Goal: Task Accomplishment & Management: Complete application form

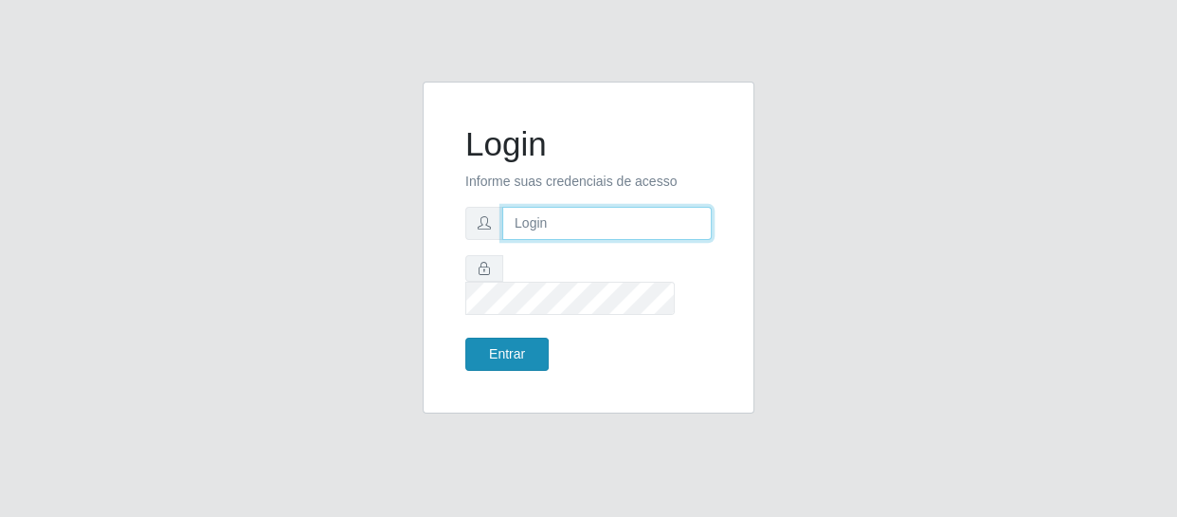
type input "erivan@B11"
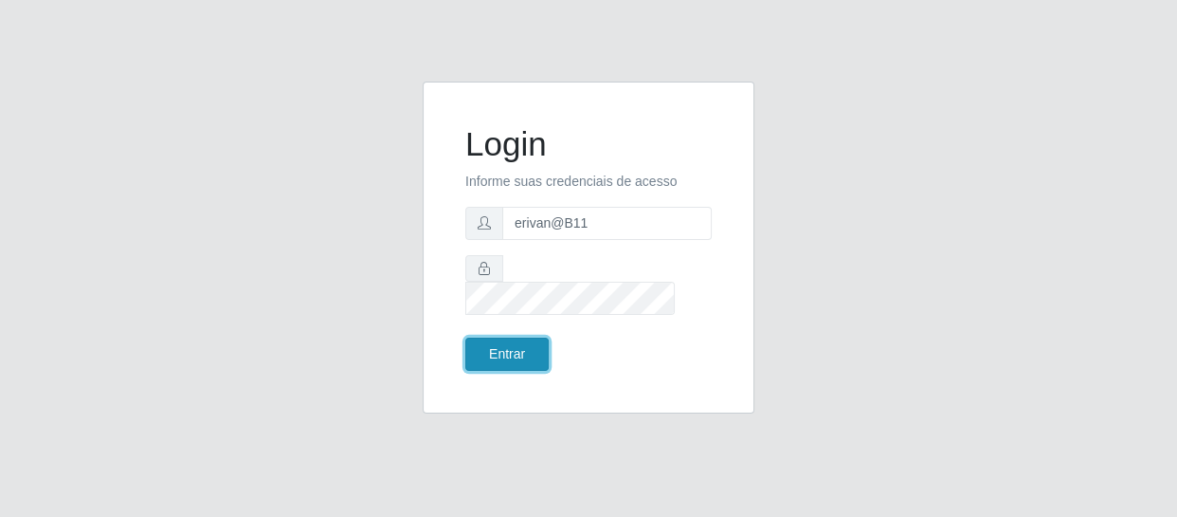
click at [502, 337] on button "Entrar" at bounding box center [506, 353] width 83 height 33
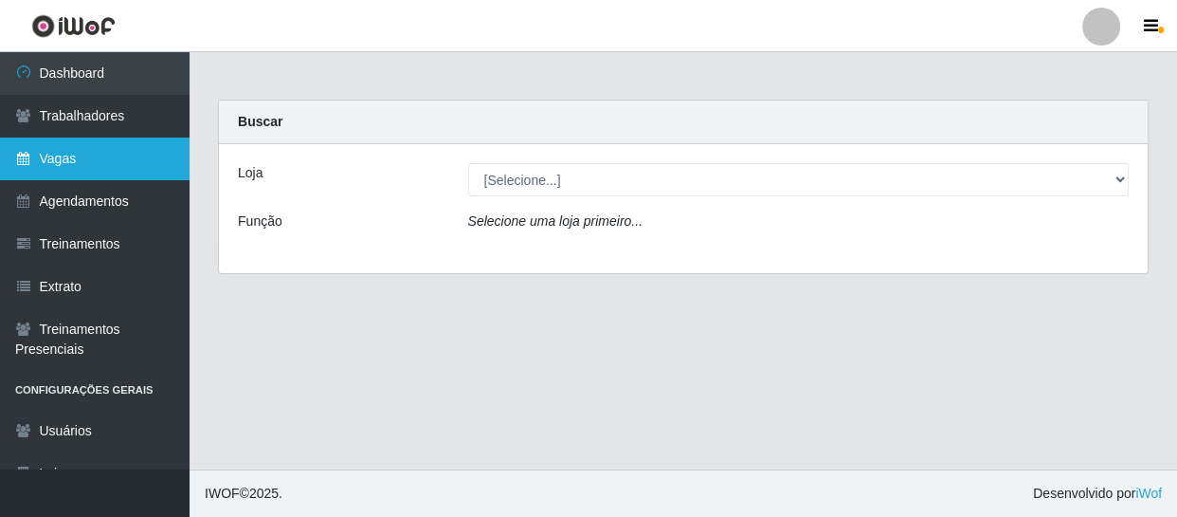
click at [72, 163] on link "Vagas" at bounding box center [95, 158] width 190 height 43
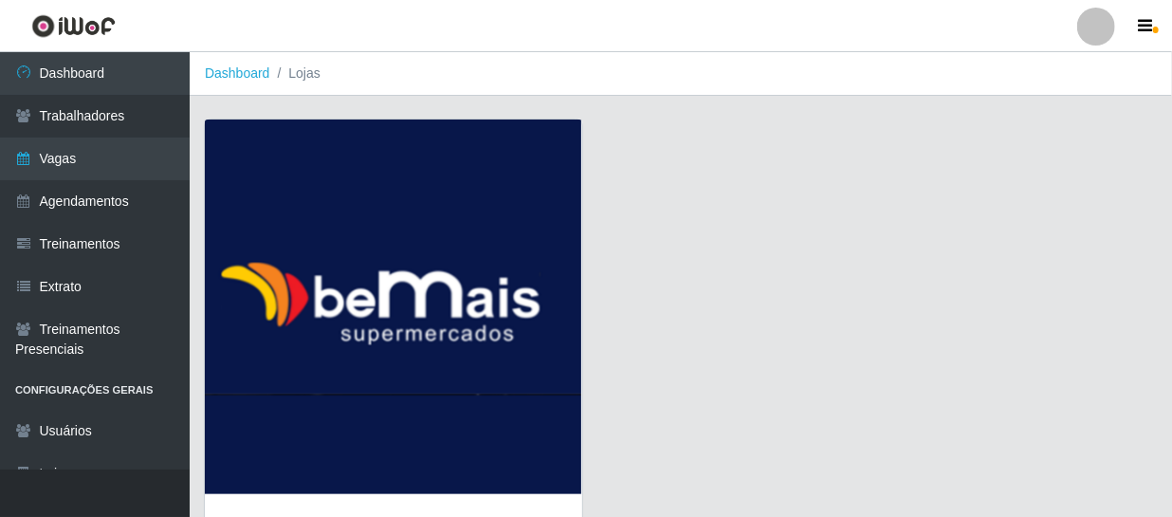
click at [352, 276] on img at bounding box center [393, 306] width 377 height 374
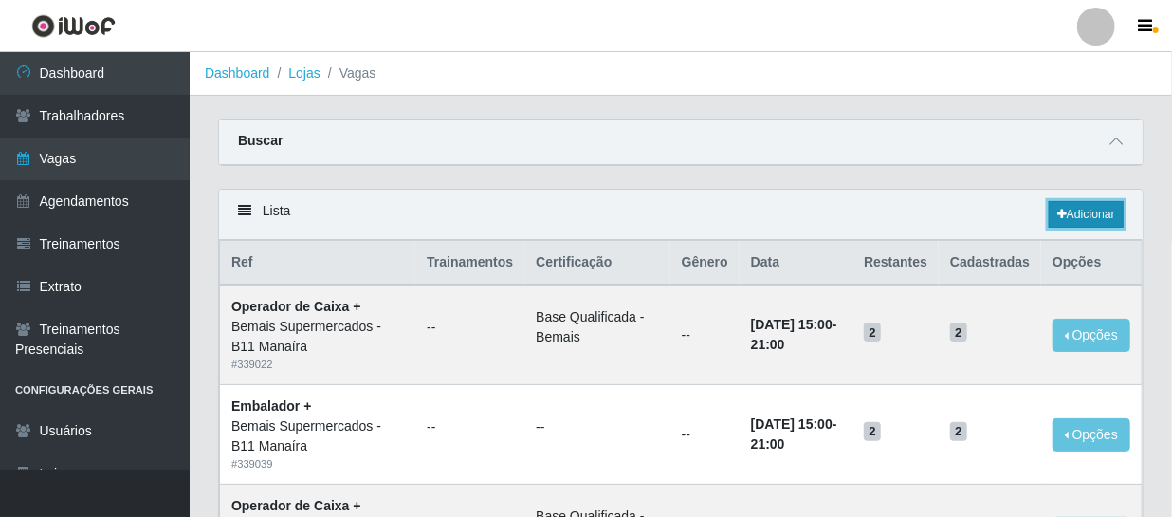
click at [1078, 210] on link "Adicionar" at bounding box center [1085, 214] width 75 height 27
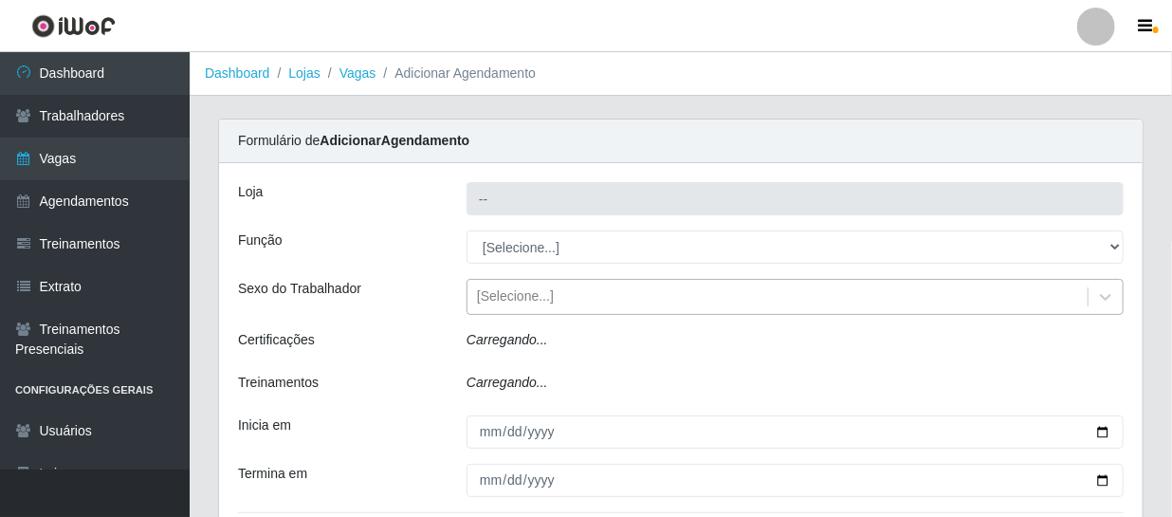
type input "Bemais Supermercados - B11 Manaíra"
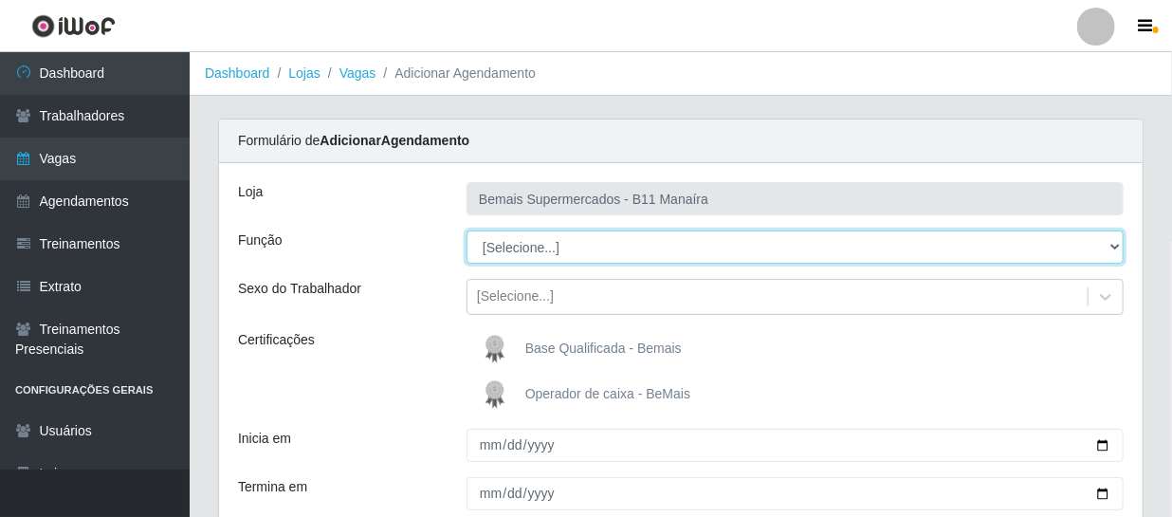
click at [525, 246] on select "[Selecione...] ASG ASG + ASG ++ Auxiliar de Estacionamento Auxiliar de Estacion…" at bounding box center [794, 246] width 657 height 33
select select "75"
click at [466, 230] on select "[Selecione...] ASG ASG + ASG ++ Auxiliar de Estacionamento Auxiliar de Estacion…" at bounding box center [794, 246] width 657 height 33
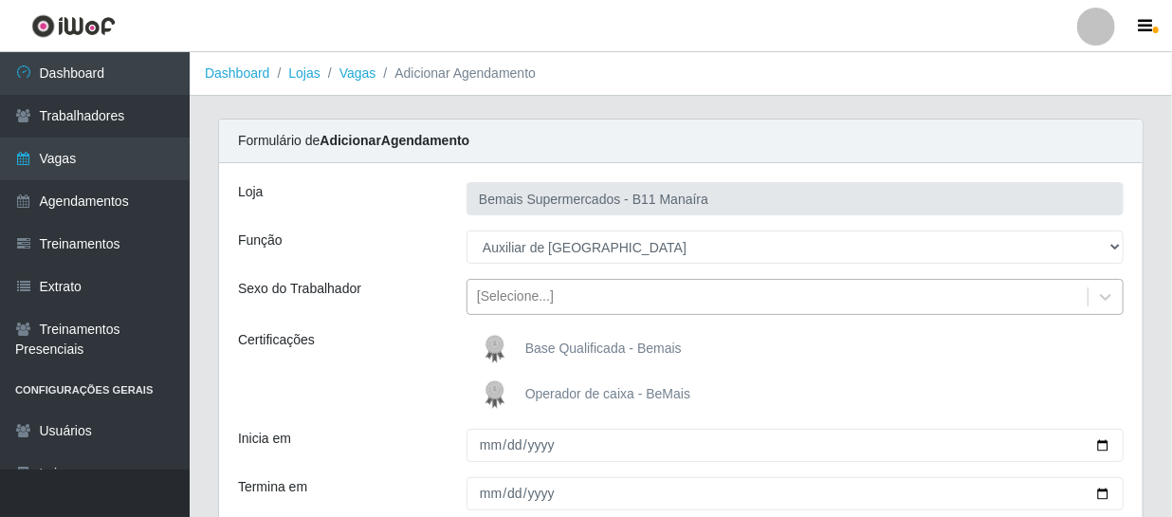
click at [509, 289] on div "[Selecione...]" at bounding box center [515, 297] width 77 height 20
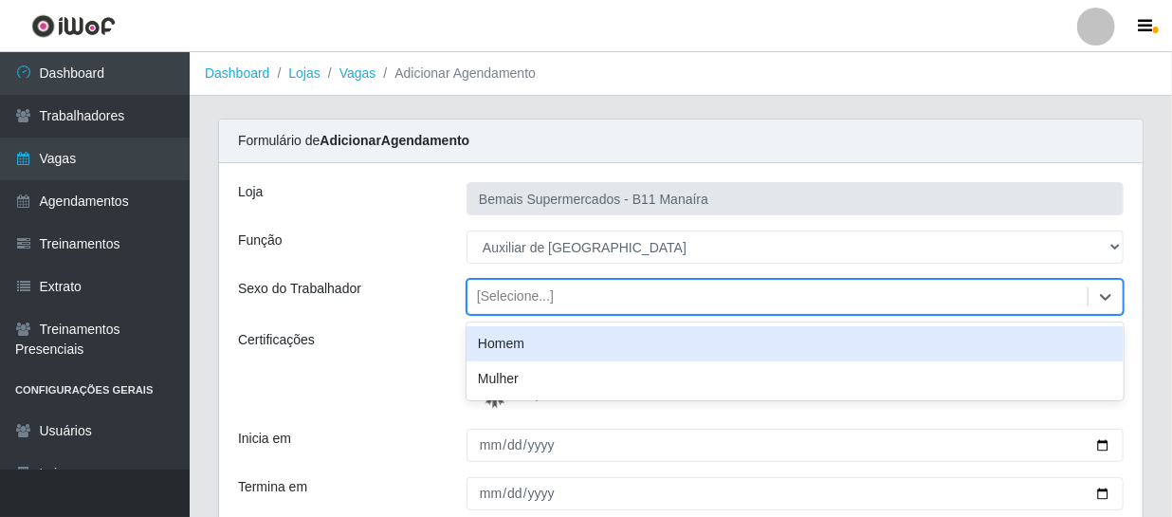
click at [502, 336] on div "Homem" at bounding box center [794, 343] width 657 height 35
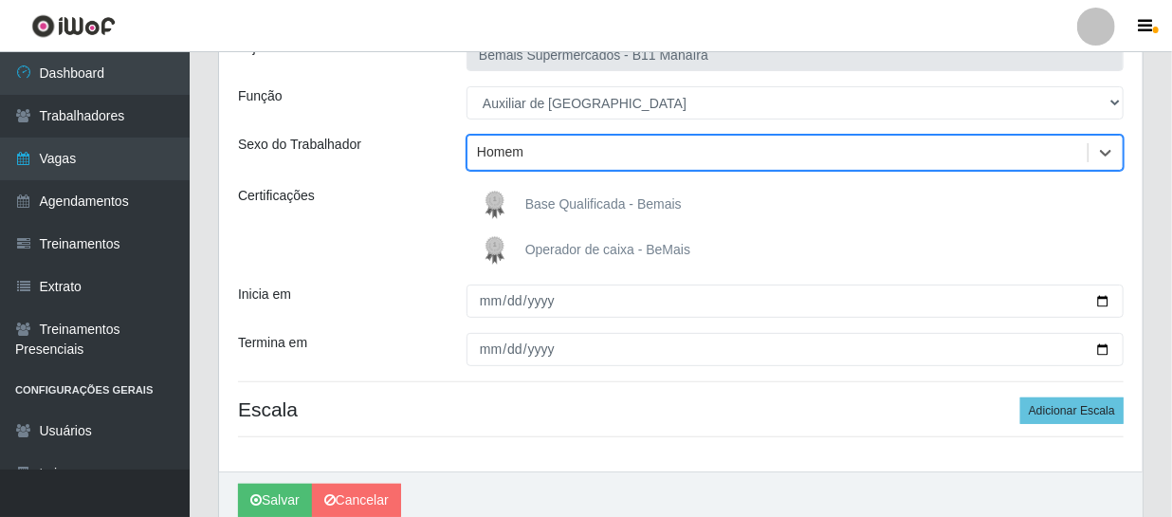
scroll to position [172, 0]
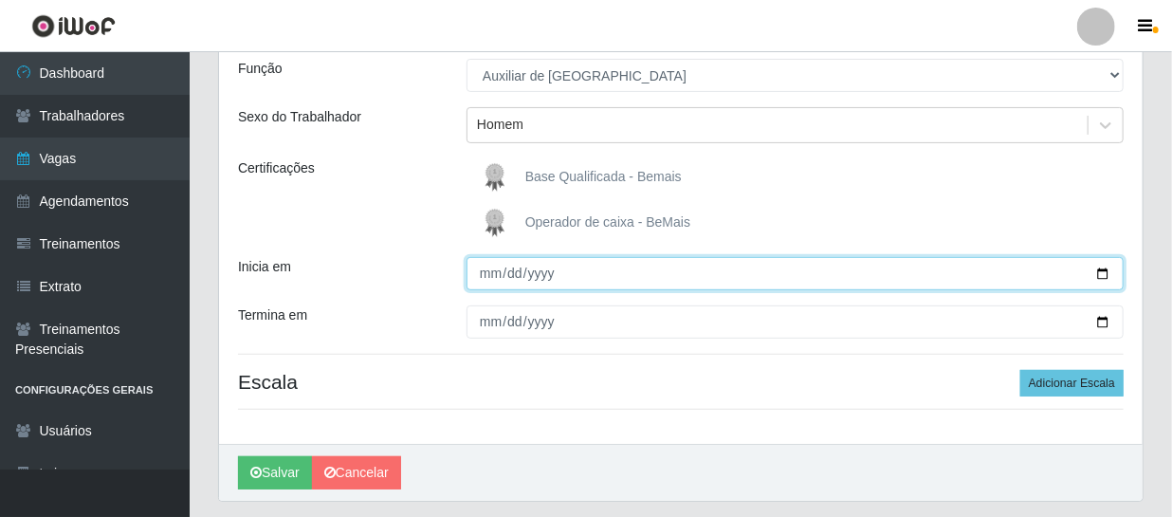
click at [486, 278] on input "Inicia em" at bounding box center [794, 273] width 657 height 33
type input "[DATE]"
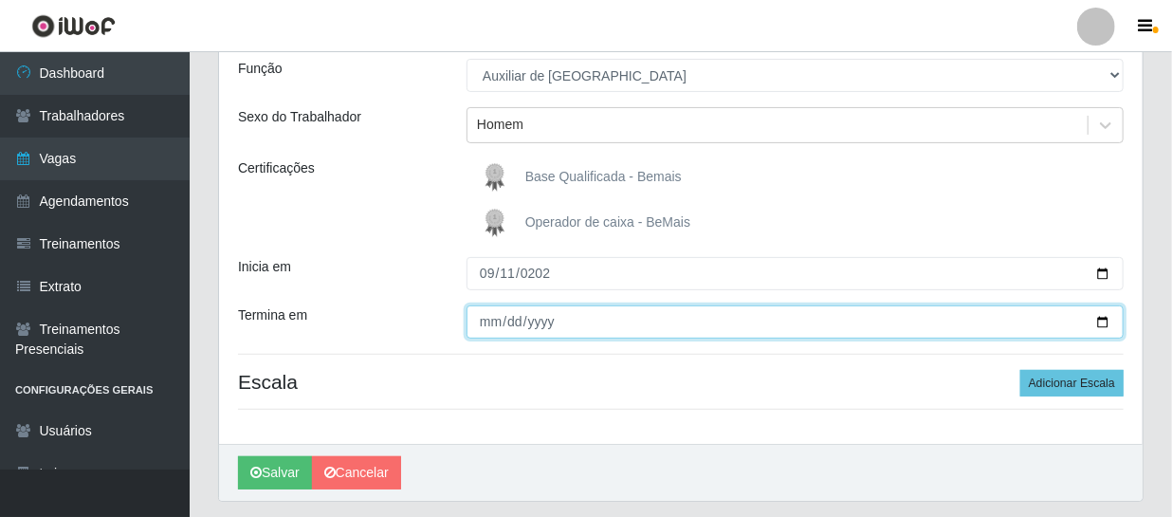
click at [484, 321] on input "Termina em" at bounding box center [794, 321] width 657 height 33
type input "[DATE]"
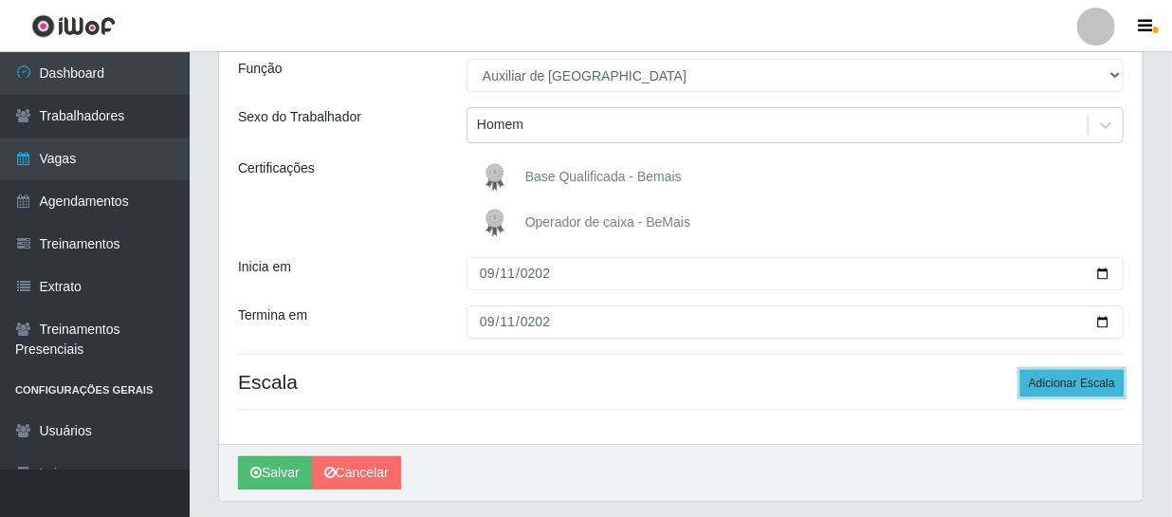
click at [1080, 376] on button "Adicionar Escala" at bounding box center [1071, 383] width 103 height 27
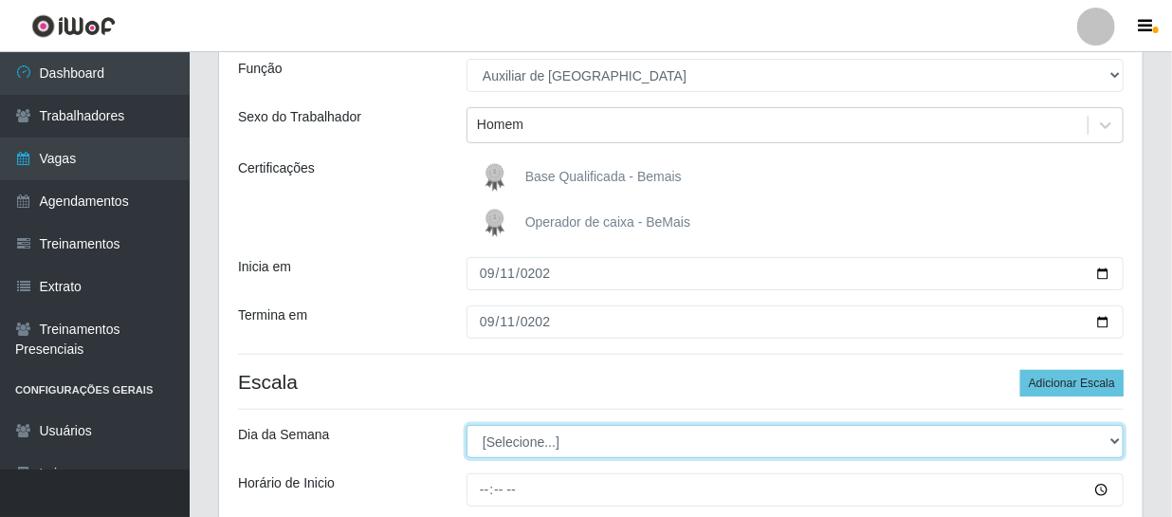
click at [519, 440] on select "[Selecione...] Segunda Terça Quarta Quinta Sexta Sábado Domingo" at bounding box center [794, 441] width 657 height 33
select select "5"
click at [466, 425] on select "[Selecione...] Segunda Terça Quarta Quinta Sexta Sábado Domingo" at bounding box center [794, 441] width 657 height 33
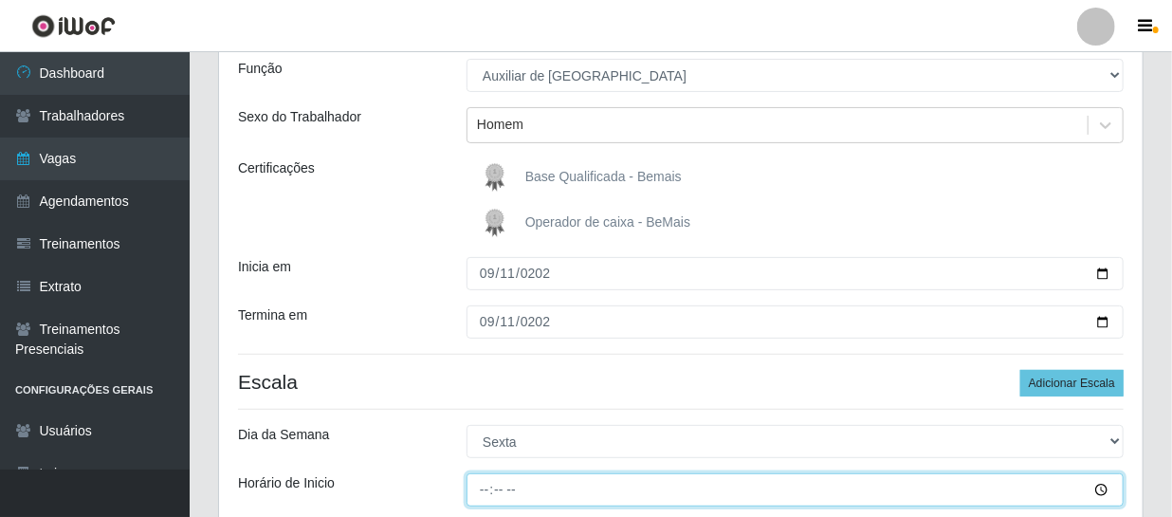
click at [486, 493] on input "Horário de Inicio" at bounding box center [794, 489] width 657 height 33
type input "09:00"
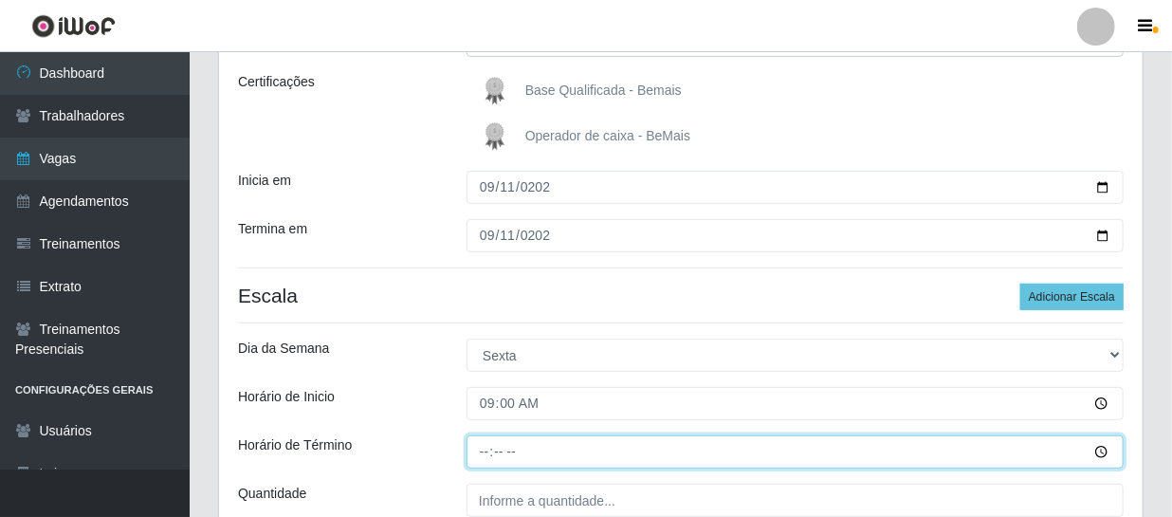
click at [478, 455] on input "Horário de Término" at bounding box center [794, 451] width 657 height 33
type input "15:00"
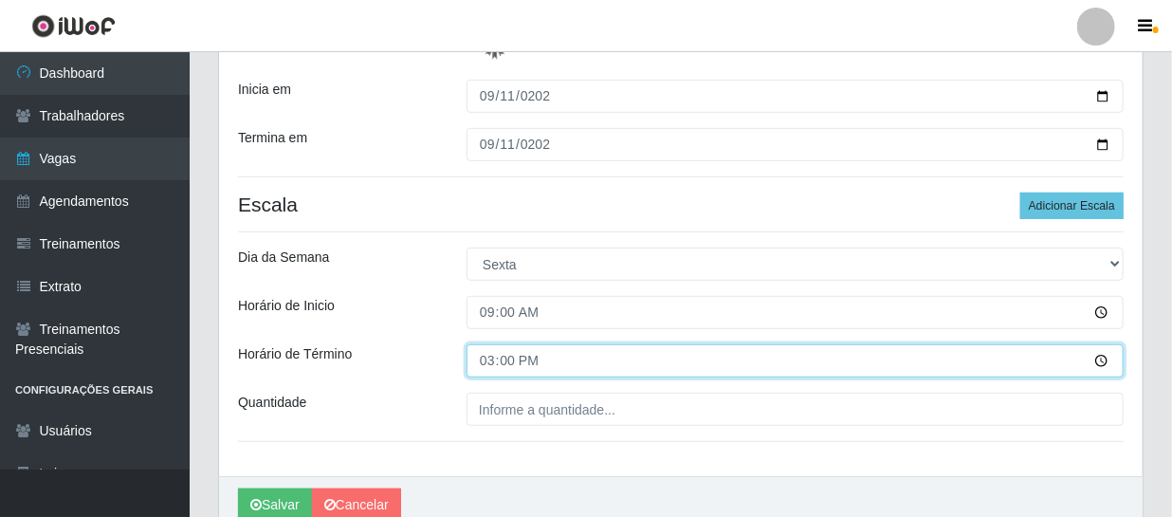
scroll to position [350, 0]
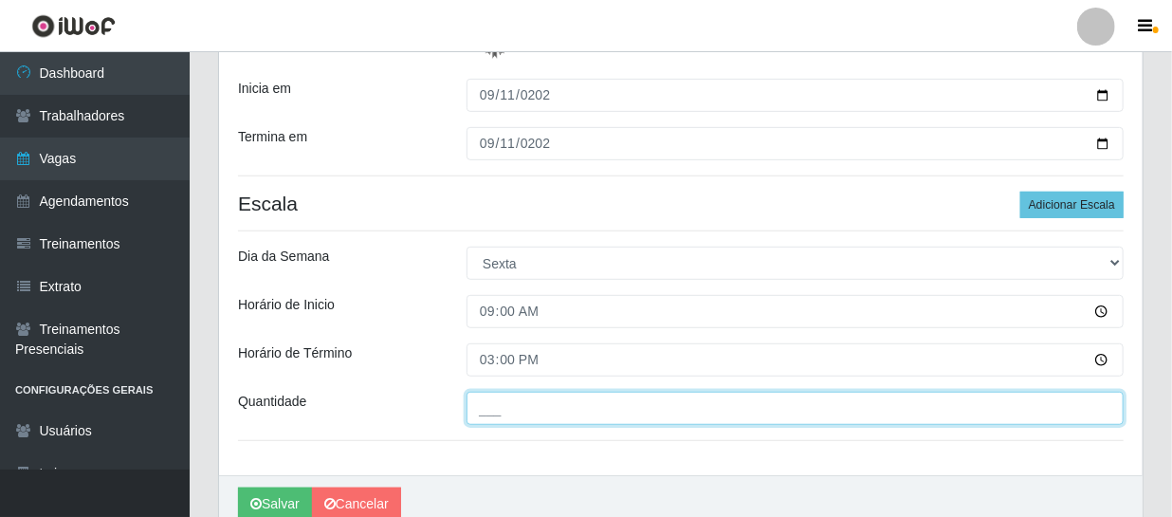
click at [525, 410] on input "___" at bounding box center [794, 407] width 657 height 33
type input "1__"
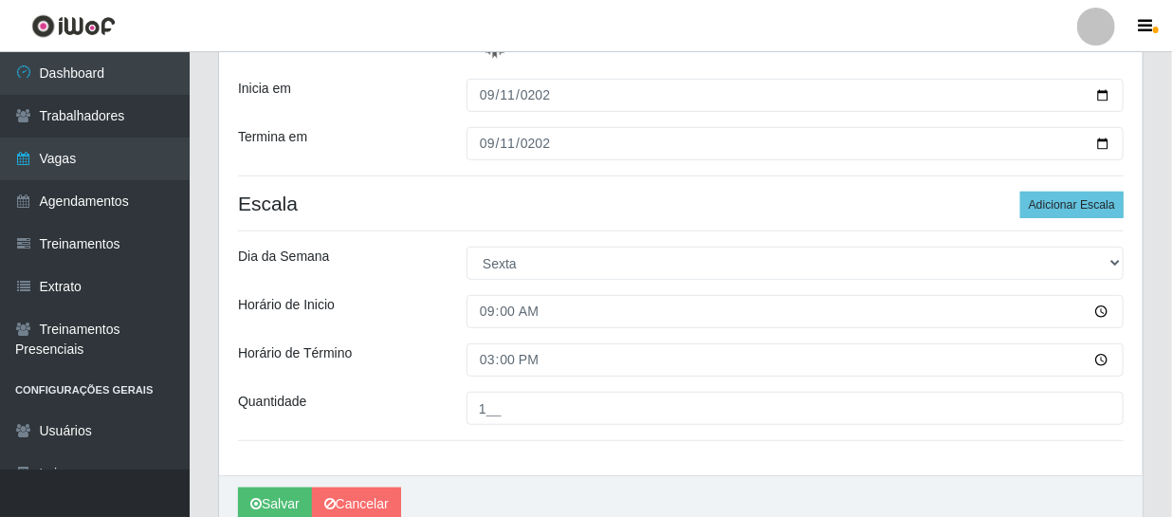
drag, startPoint x: 1061, startPoint y: 187, endPoint x: 1052, endPoint y: 201, distance: 16.6
click at [1061, 188] on div "Loja Bemais Supermercados - B11 Manaíra Função [Selecione...] ASG ASG + ASG ++ …" at bounding box center [680, 144] width 923 height 662
click at [1052, 202] on button "Adicionar Escala" at bounding box center [1071, 204] width 103 height 27
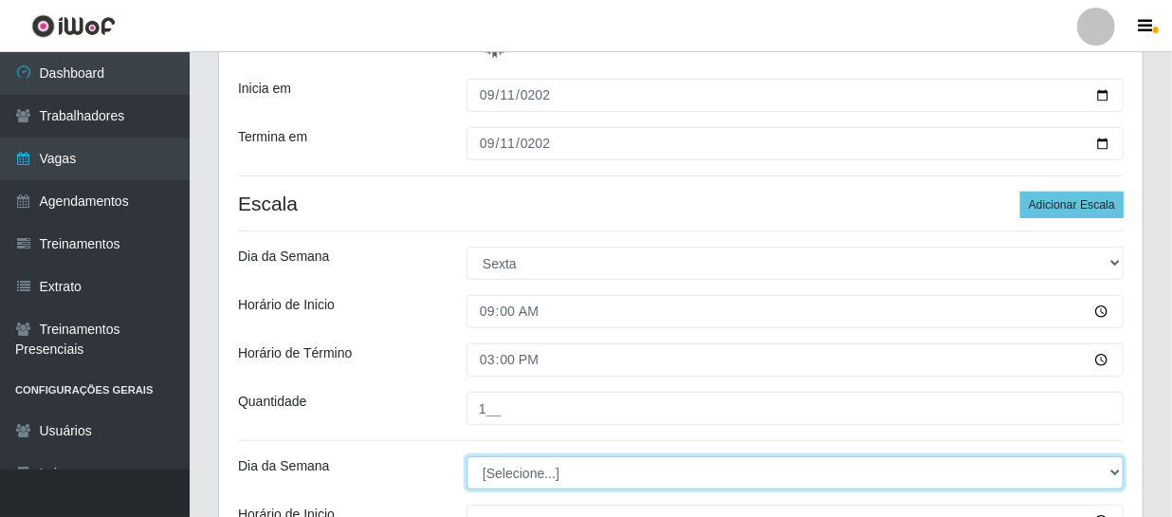
click at [544, 472] on select "[Selecione...] Segunda Terça Quarta Quinta Sexta Sábado Domingo" at bounding box center [794, 472] width 657 height 33
select select "5"
click at [466, 456] on select "[Selecione...] Segunda Terça Quarta Quinta Sexta Sábado Domingo" at bounding box center [794, 472] width 657 height 33
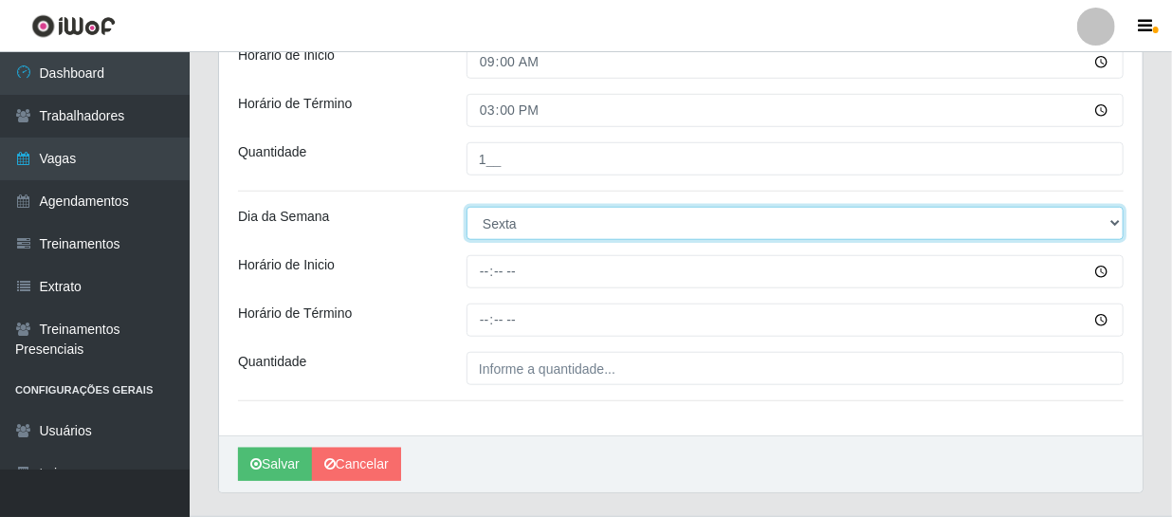
scroll to position [473, 0]
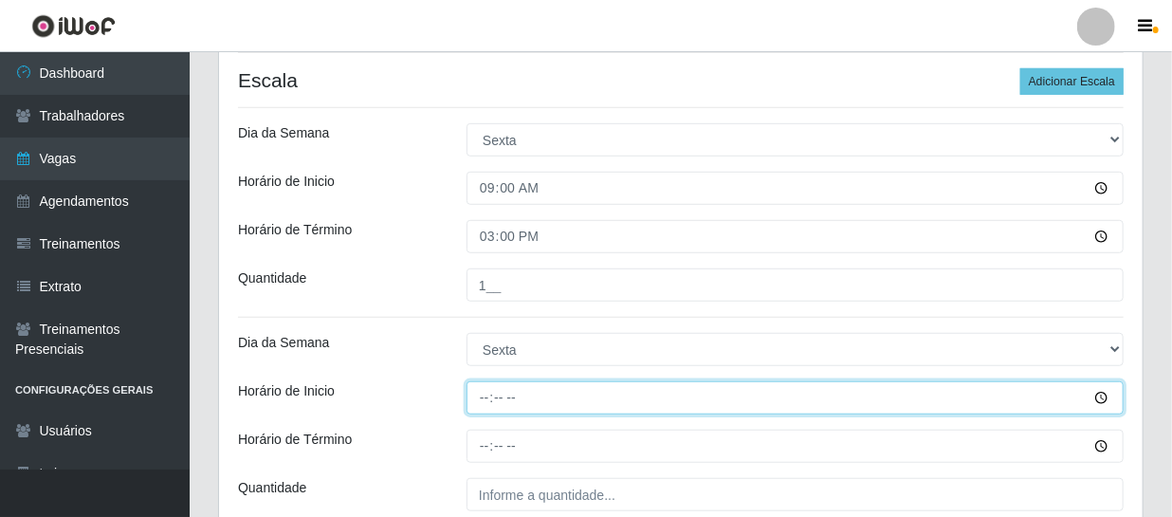
click at [481, 404] on input "Horário de Inicio" at bounding box center [794, 397] width 657 height 33
type input "10:00"
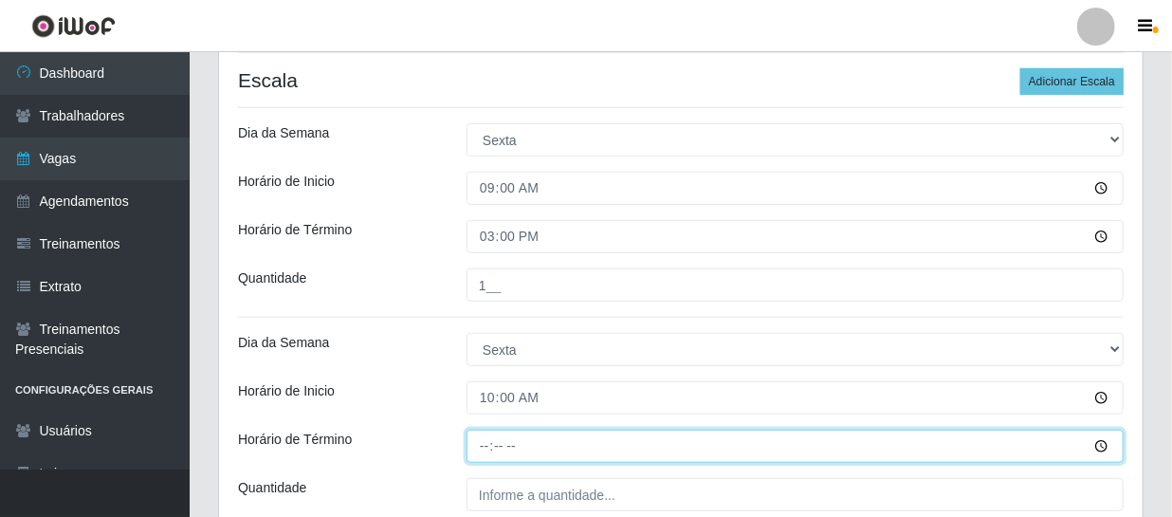
click at [484, 445] on input "Horário de Término" at bounding box center [794, 445] width 657 height 33
type input "16:00"
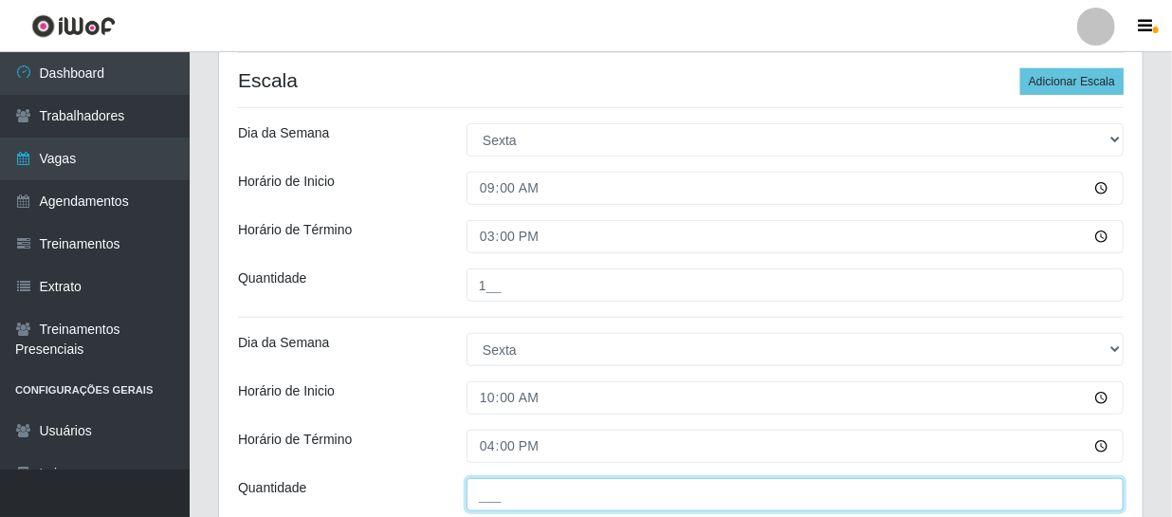
click at [542, 500] on input "___" at bounding box center [794, 494] width 657 height 33
type input "1__"
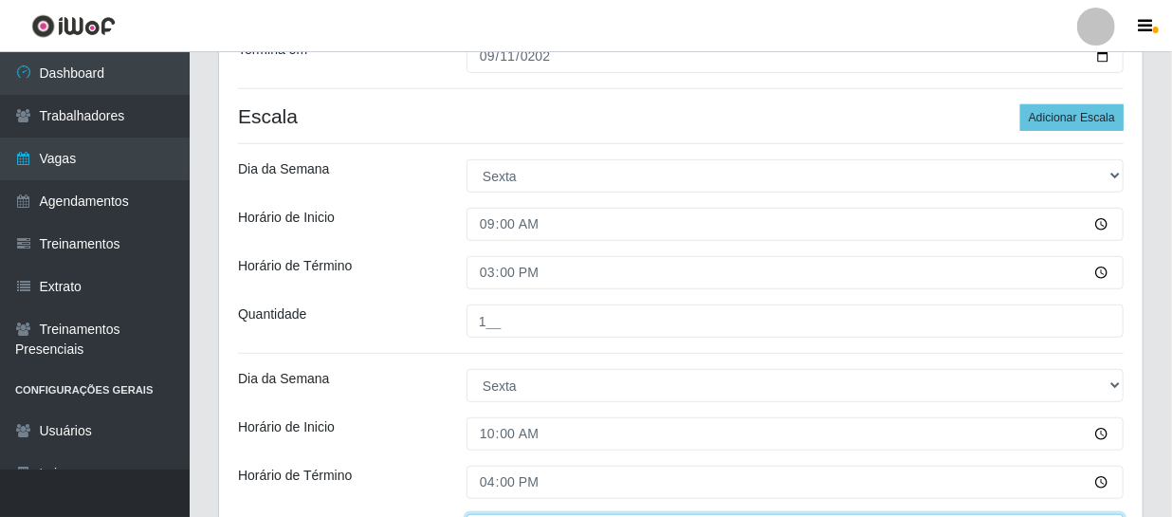
scroll to position [645, 0]
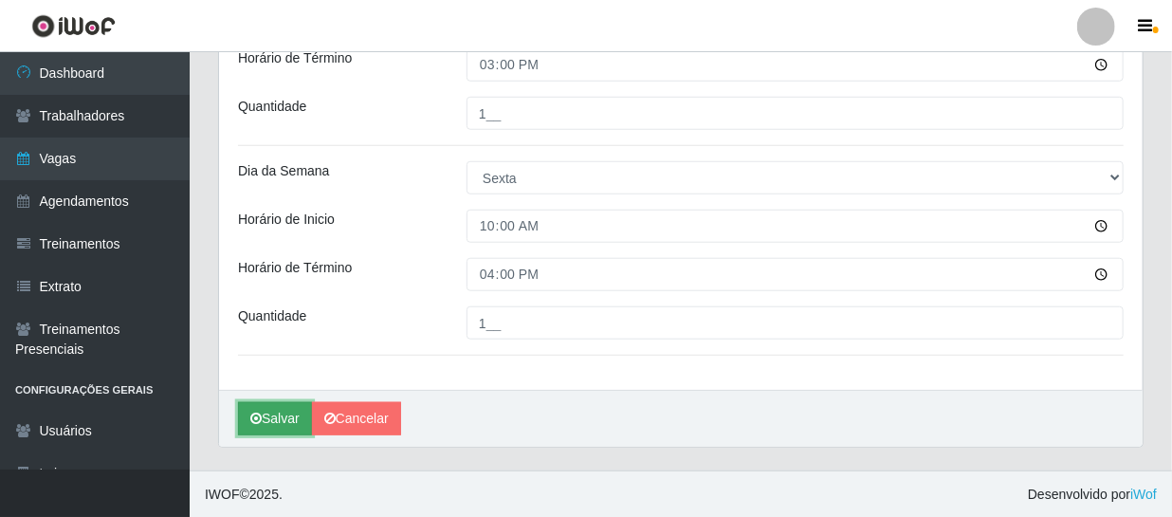
click at [270, 419] on button "Salvar" at bounding box center [275, 418] width 74 height 33
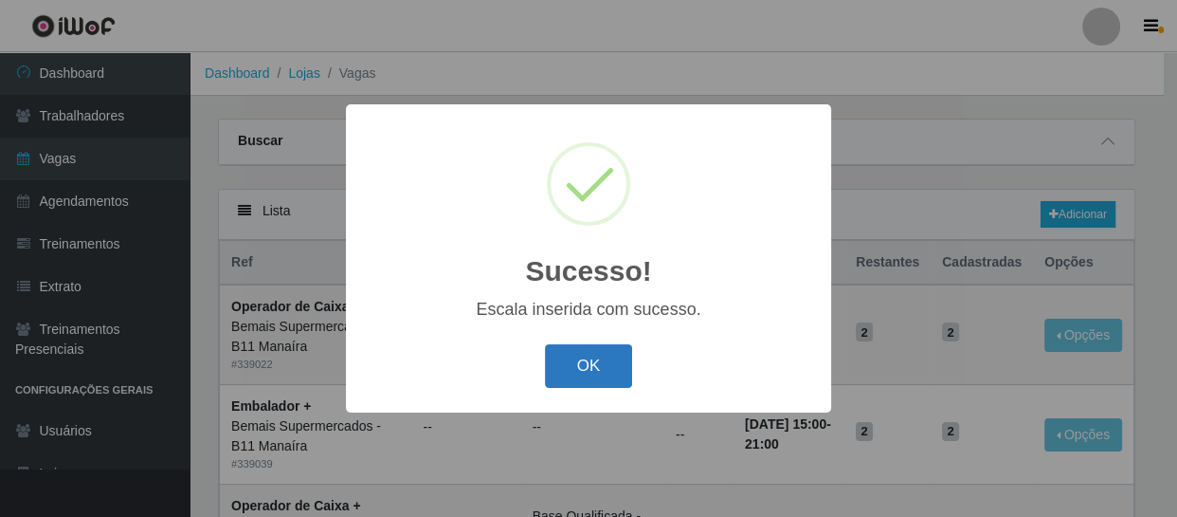
click at [583, 363] on button "OK" at bounding box center [589, 366] width 88 height 45
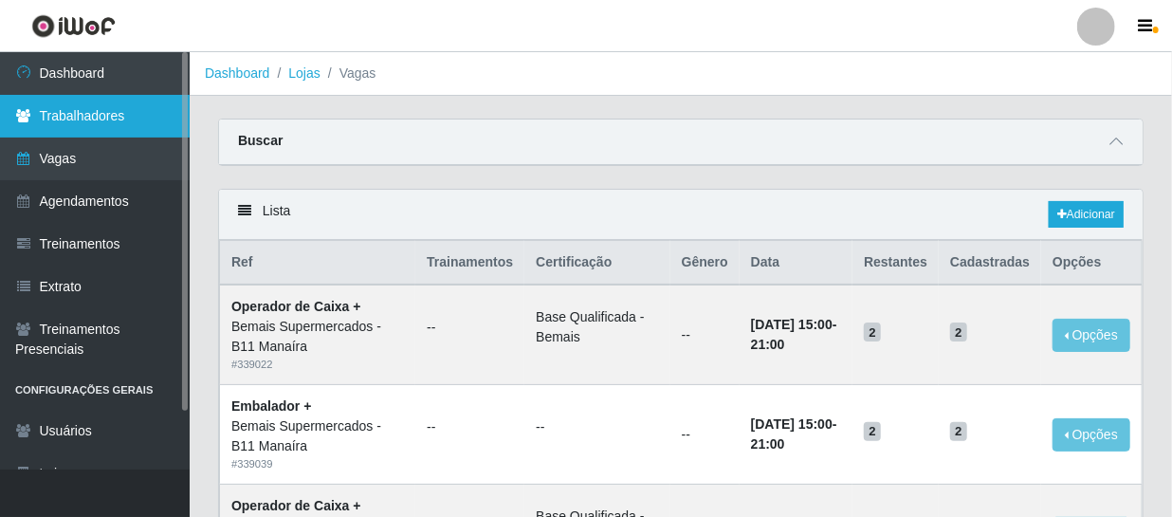
click at [58, 118] on link "Trabalhadores" at bounding box center [95, 116] width 190 height 43
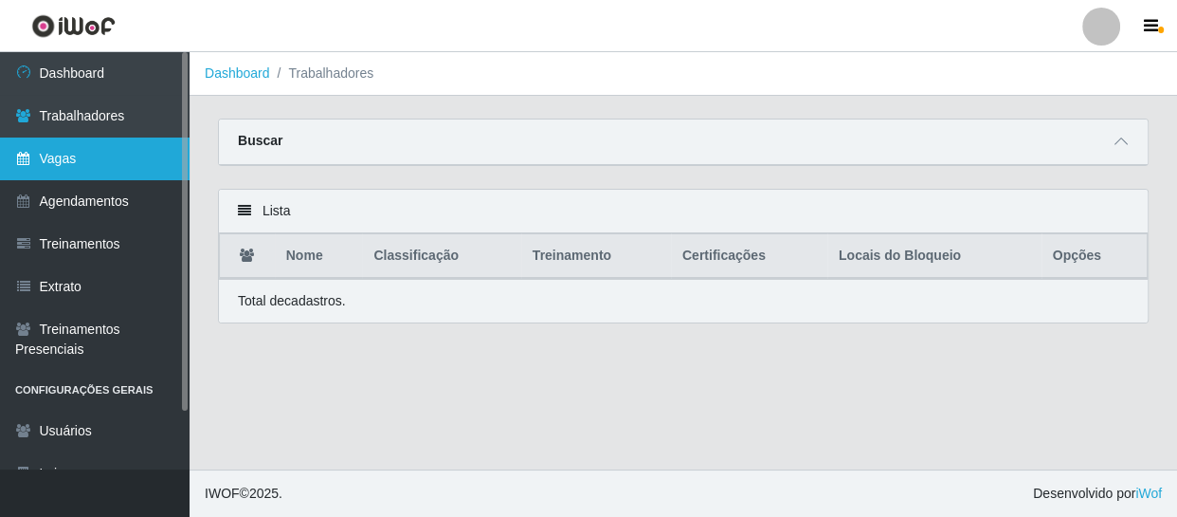
click at [82, 162] on link "Vagas" at bounding box center [95, 158] width 190 height 43
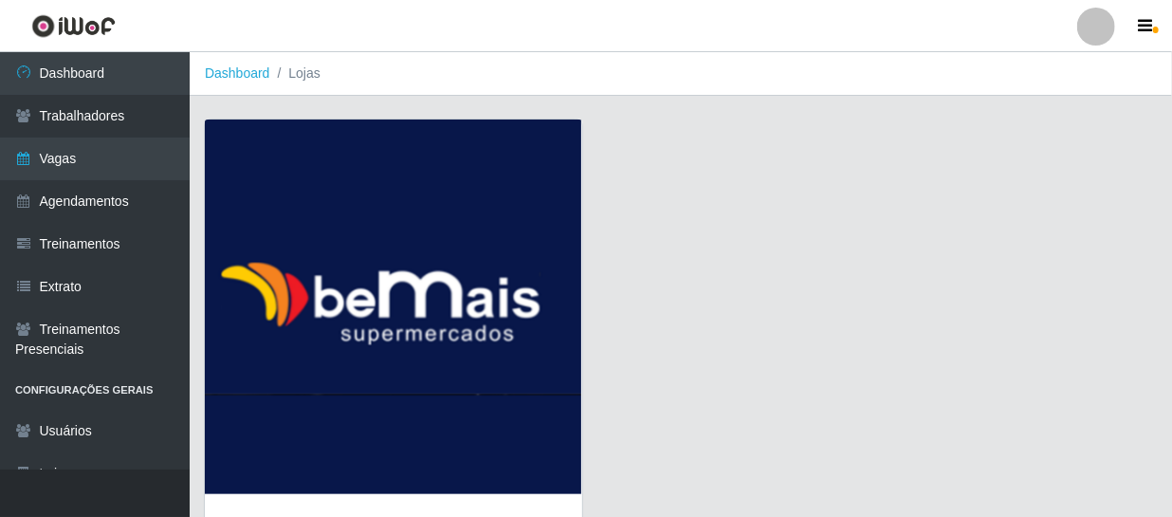
click at [376, 259] on img at bounding box center [393, 306] width 377 height 374
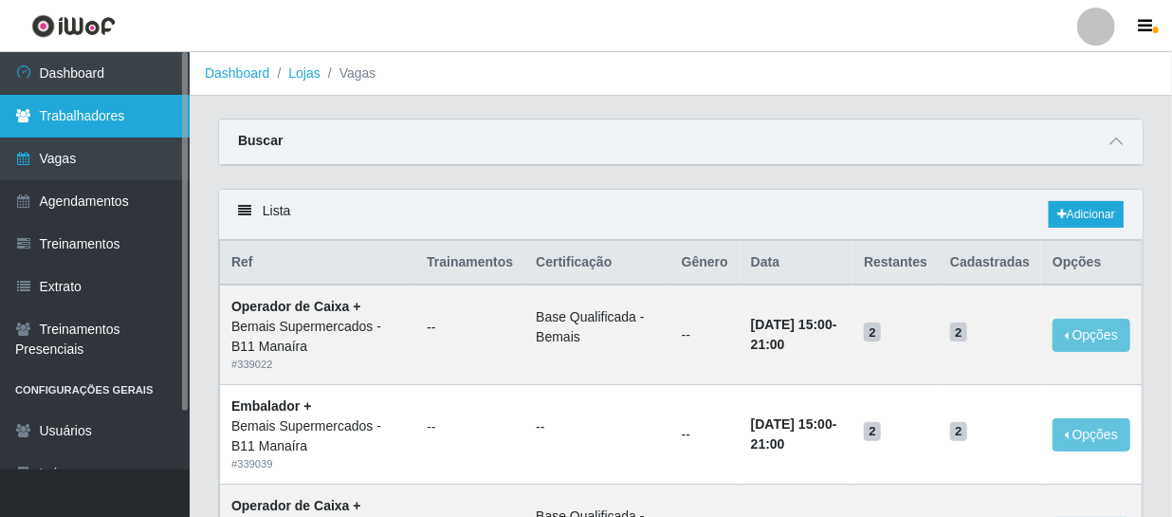
click at [86, 124] on link "Trabalhadores" at bounding box center [95, 116] width 190 height 43
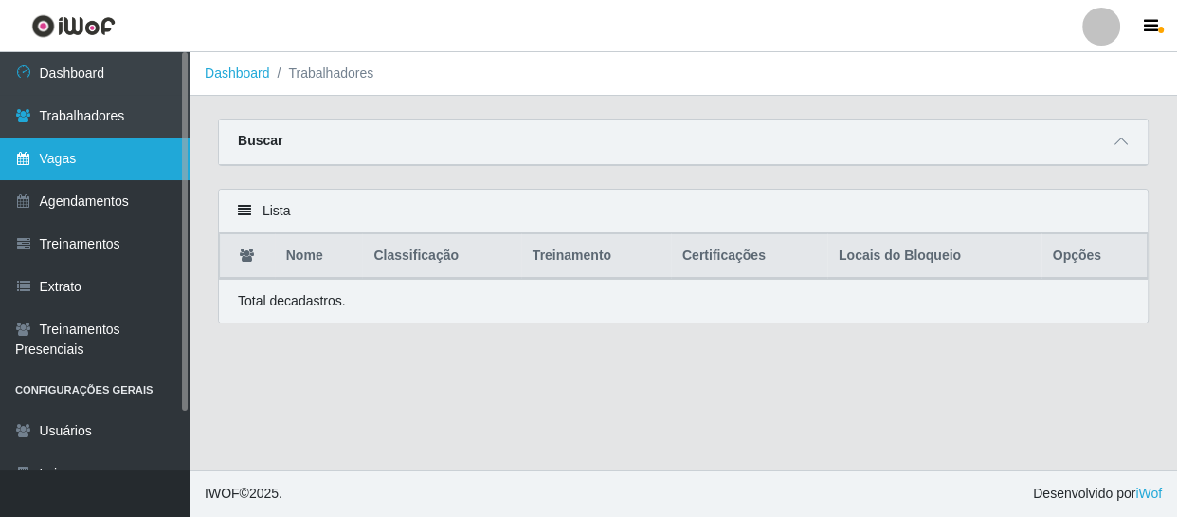
click at [79, 162] on link "Vagas" at bounding box center [95, 158] width 190 height 43
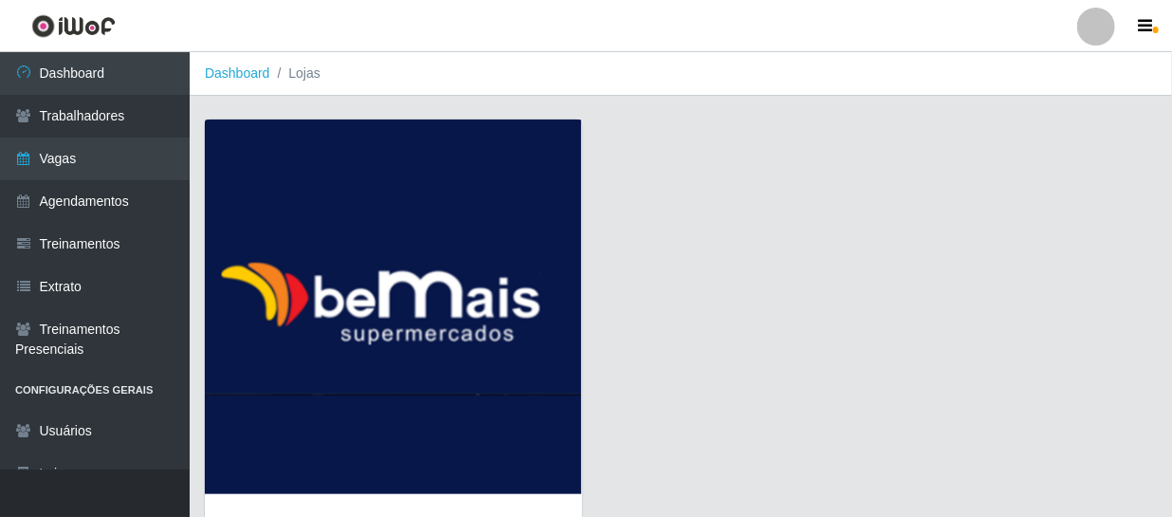
click at [404, 248] on img at bounding box center [393, 306] width 377 height 374
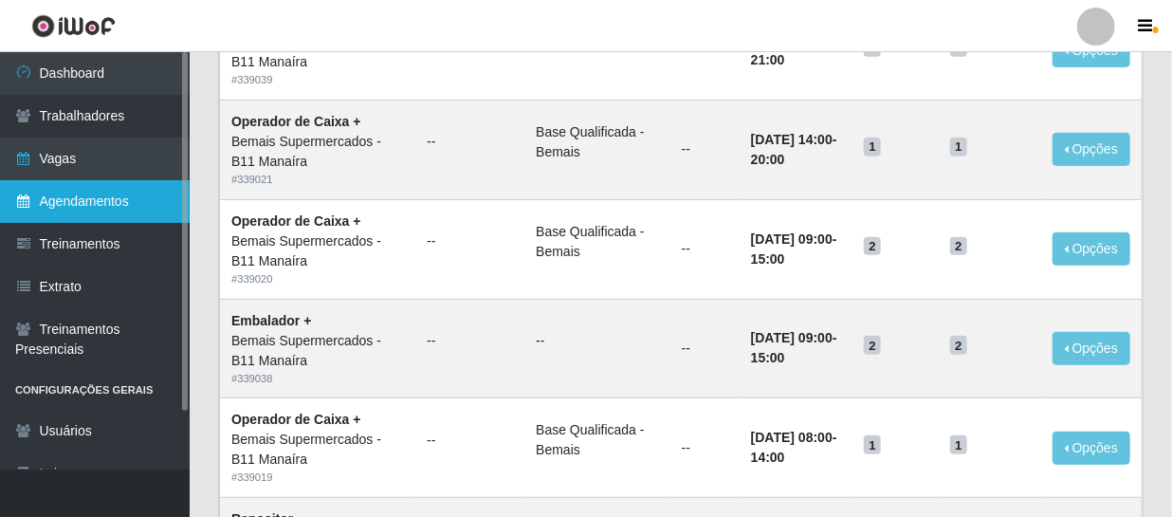
scroll to position [430, 0]
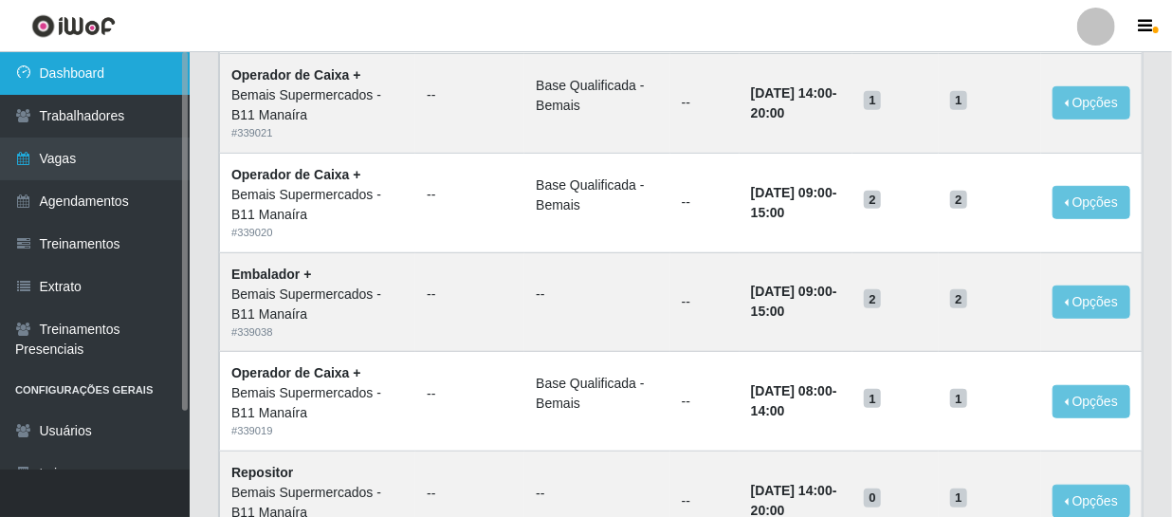
click at [77, 70] on link "Dashboard" at bounding box center [95, 73] width 190 height 43
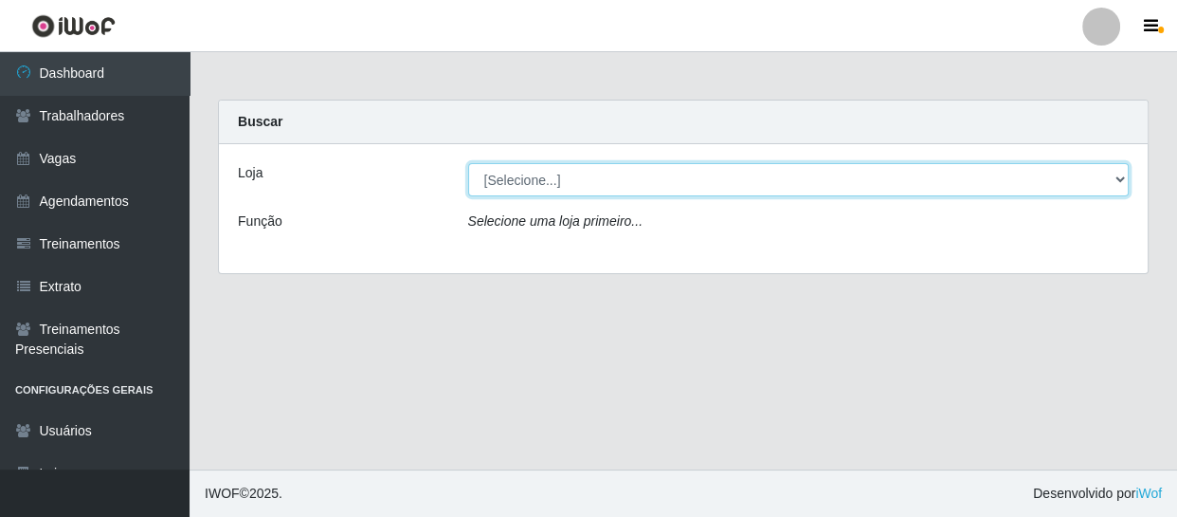
click at [845, 180] on select "[Selecione...] Bemais Supermercados - B11 Manaíra" at bounding box center [799, 179] width 662 height 33
select select "409"
click at [468, 163] on select "[Selecione...] Bemais Supermercados - B11 Manaíra" at bounding box center [799, 179] width 662 height 33
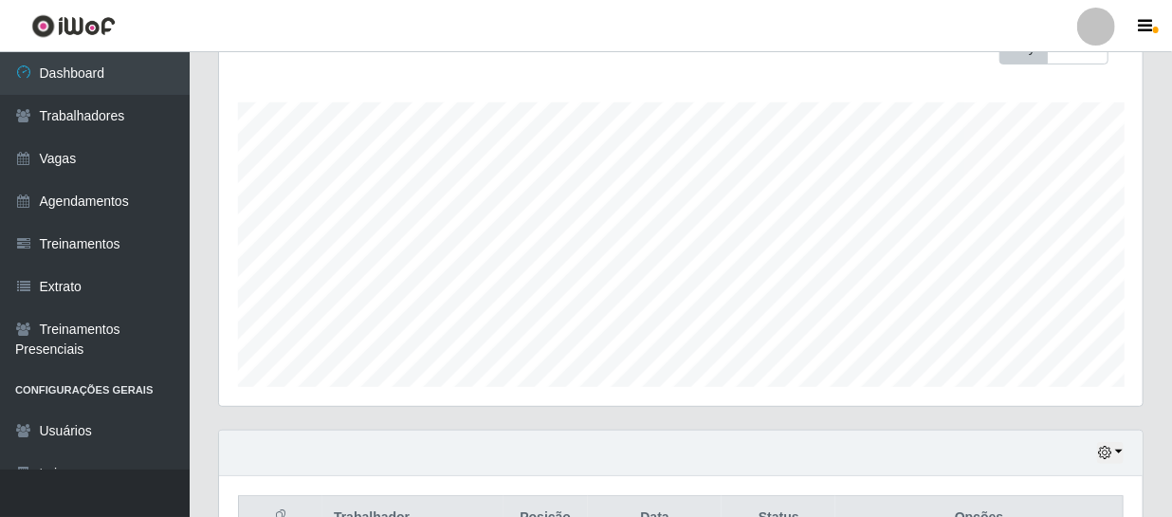
scroll to position [517, 0]
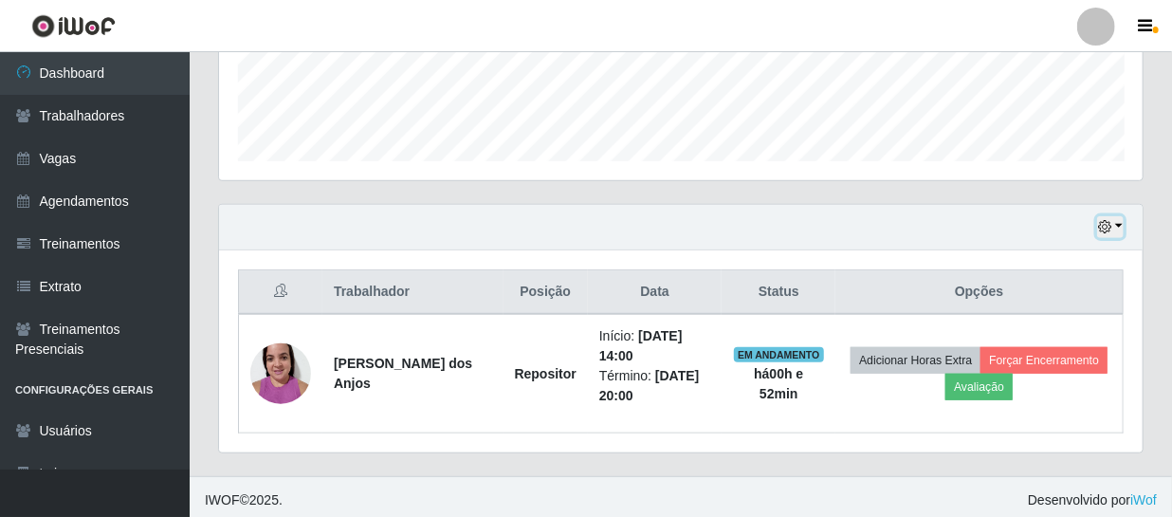
click at [1116, 225] on button "button" at bounding box center [1110, 227] width 27 height 22
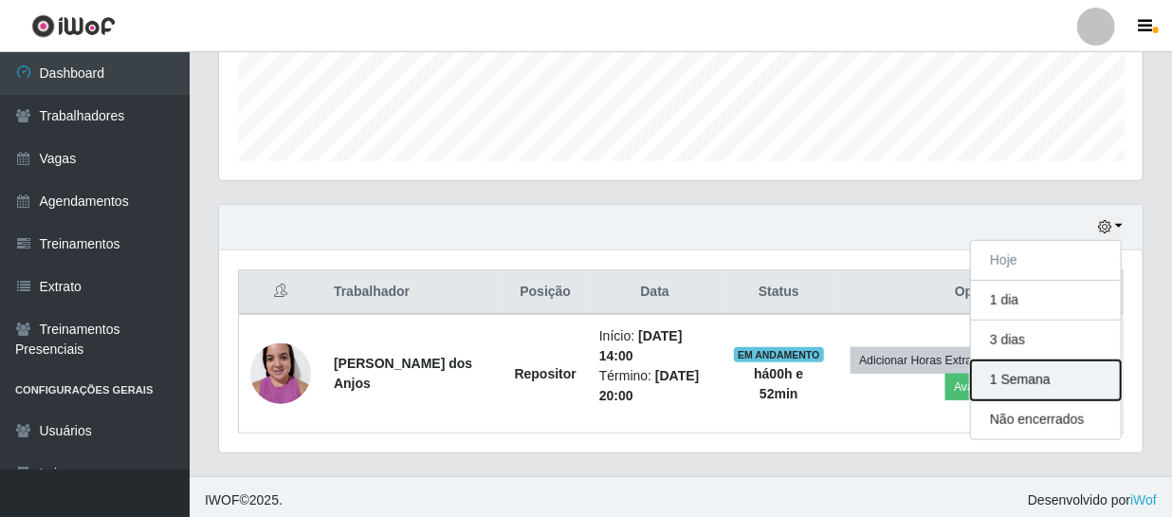
click at [1046, 373] on button "1 Semana" at bounding box center [1046, 380] width 150 height 40
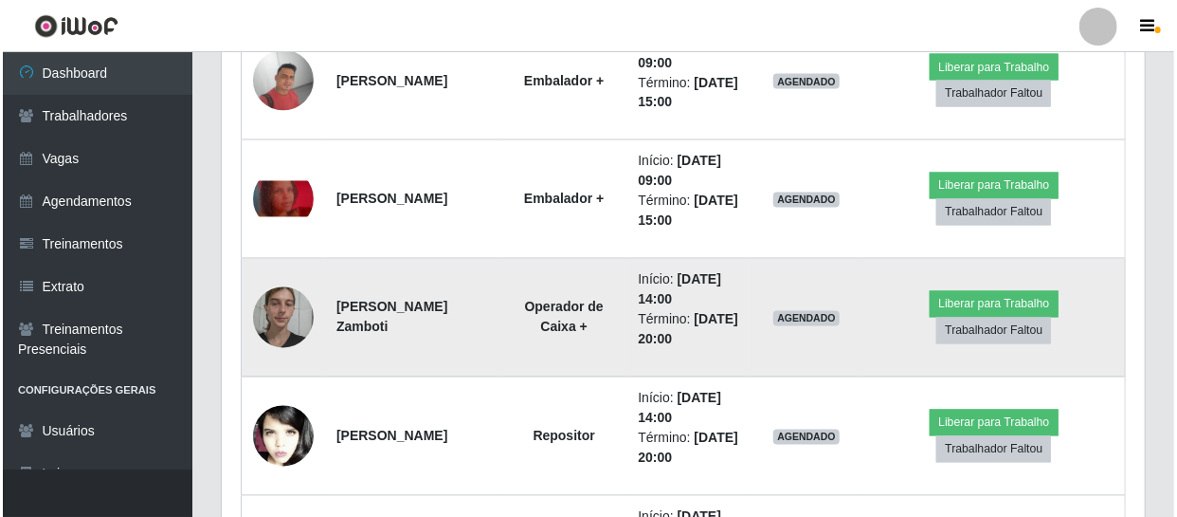
scroll to position [1551, 0]
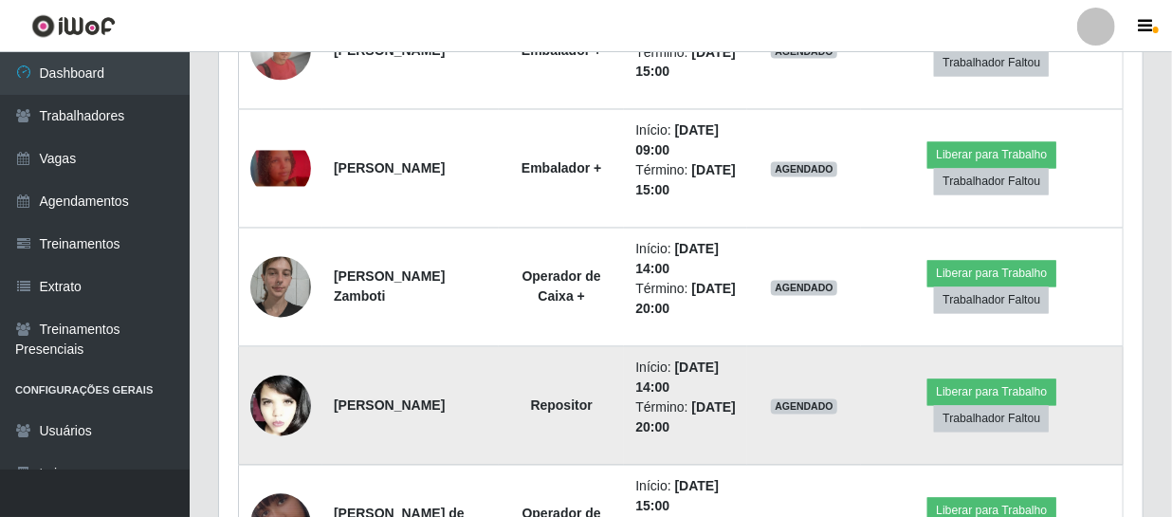
click at [280, 404] on img at bounding box center [280, 406] width 61 height 92
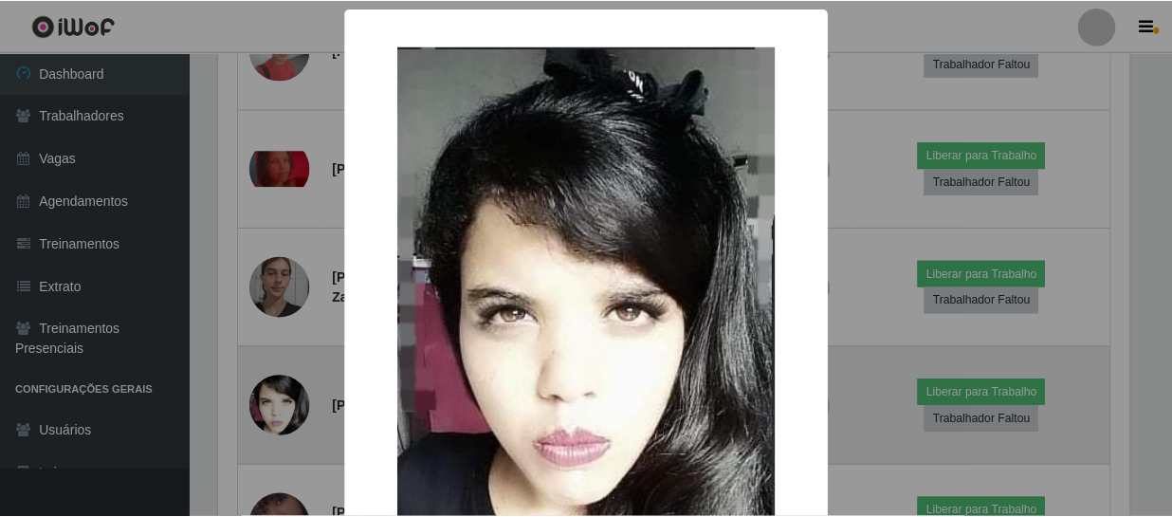
scroll to position [393, 915]
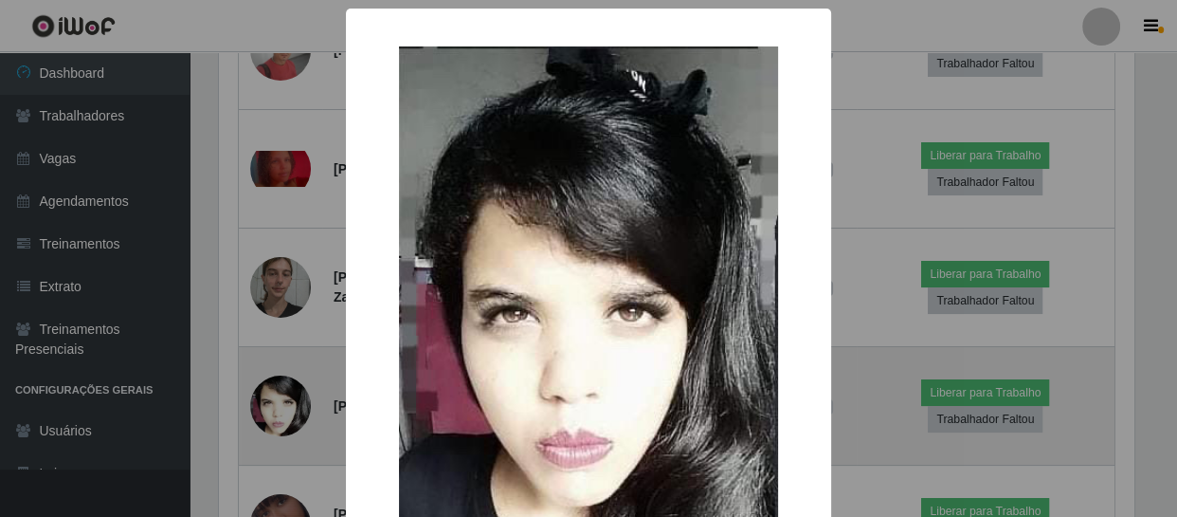
click at [280, 404] on div "× OK Cancel" at bounding box center [588, 258] width 1177 height 517
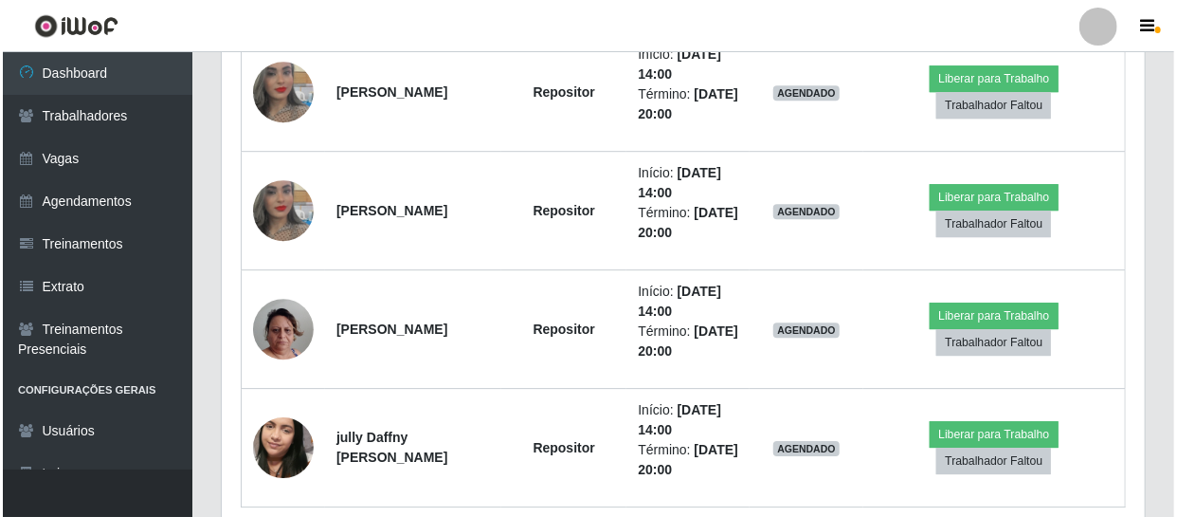
scroll to position [2499, 0]
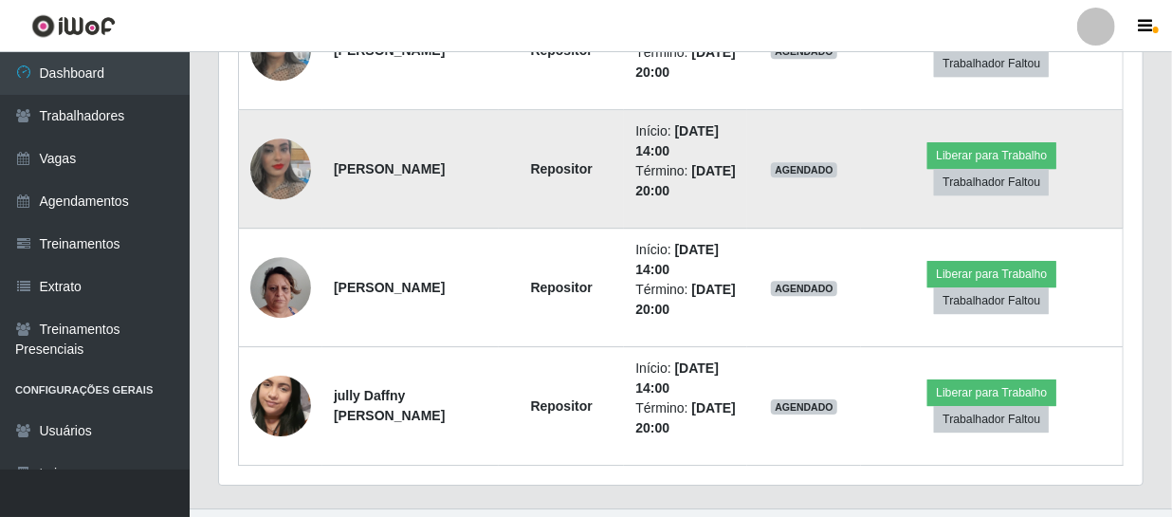
click at [268, 171] on img at bounding box center [280, 169] width 61 height 108
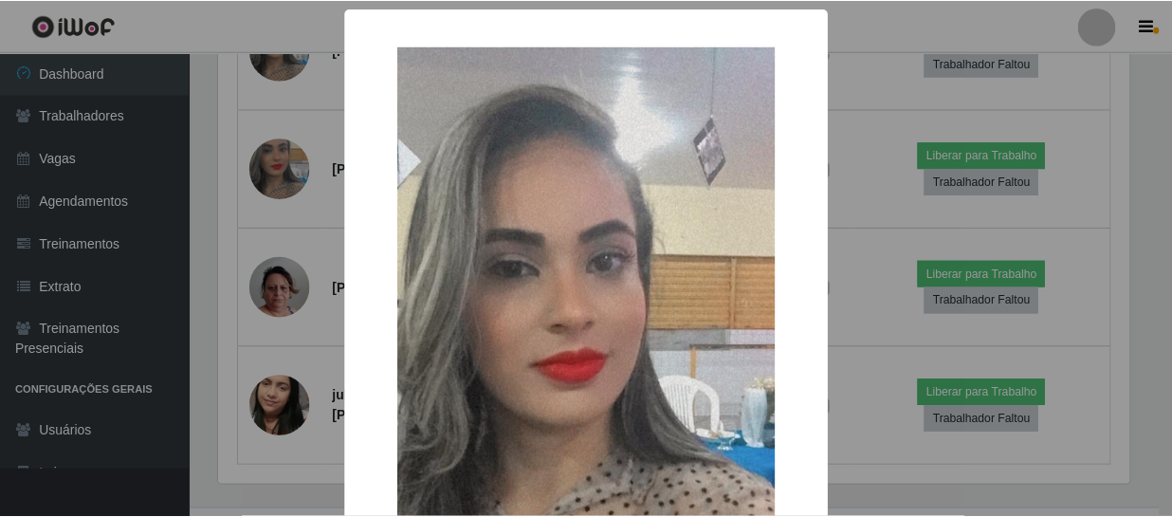
scroll to position [393, 915]
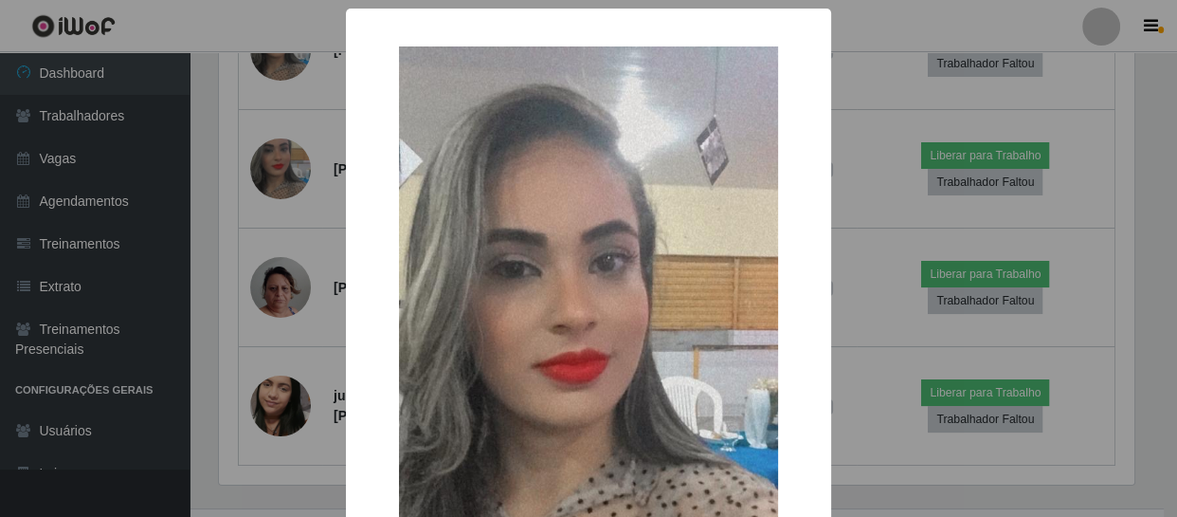
click at [902, 454] on div "× OK Cancel" at bounding box center [588, 258] width 1177 height 517
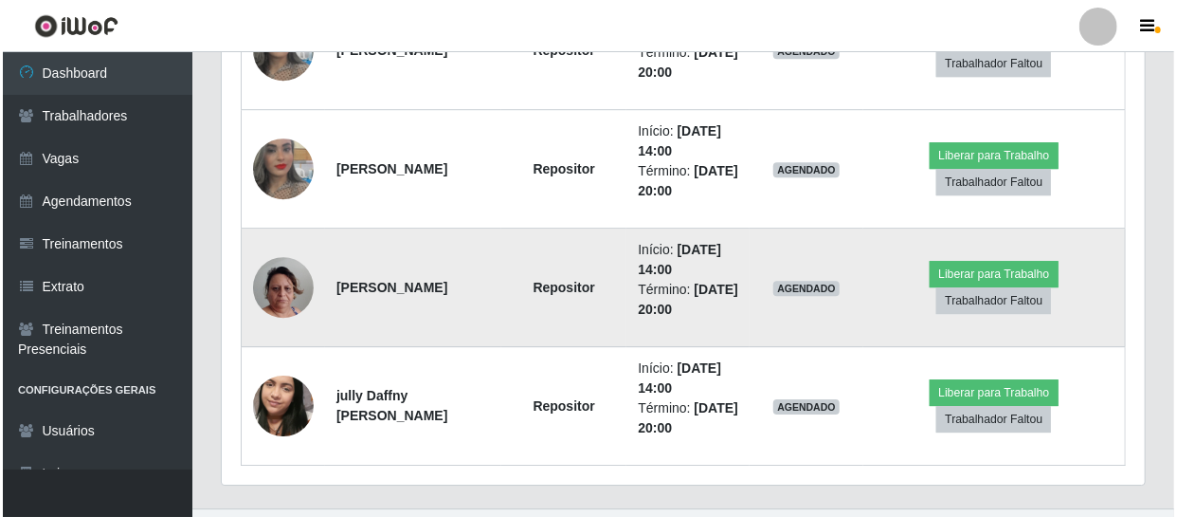
scroll to position [393, 923]
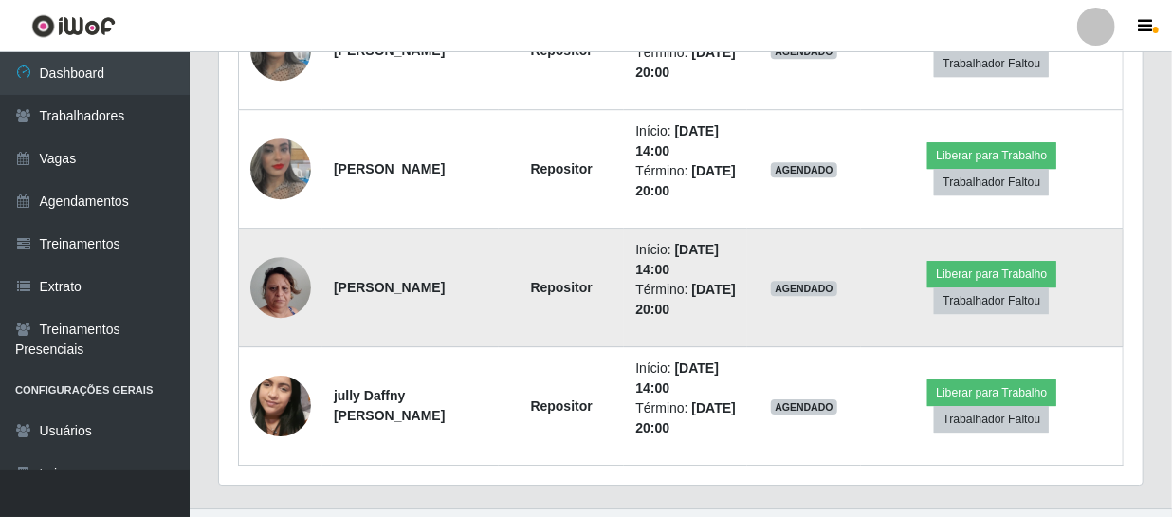
click at [274, 280] on img at bounding box center [280, 287] width 61 height 108
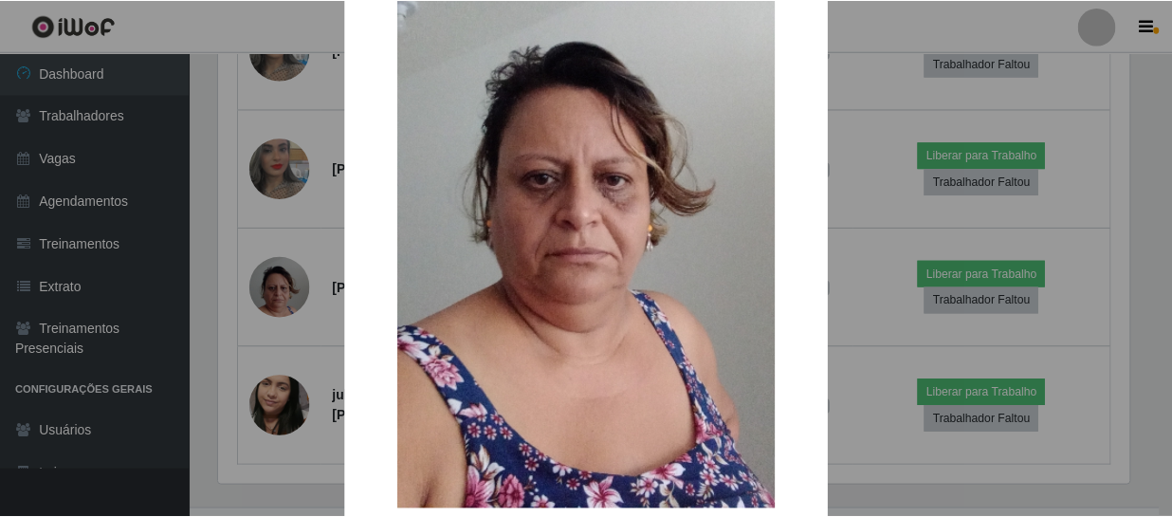
scroll to position [172, 0]
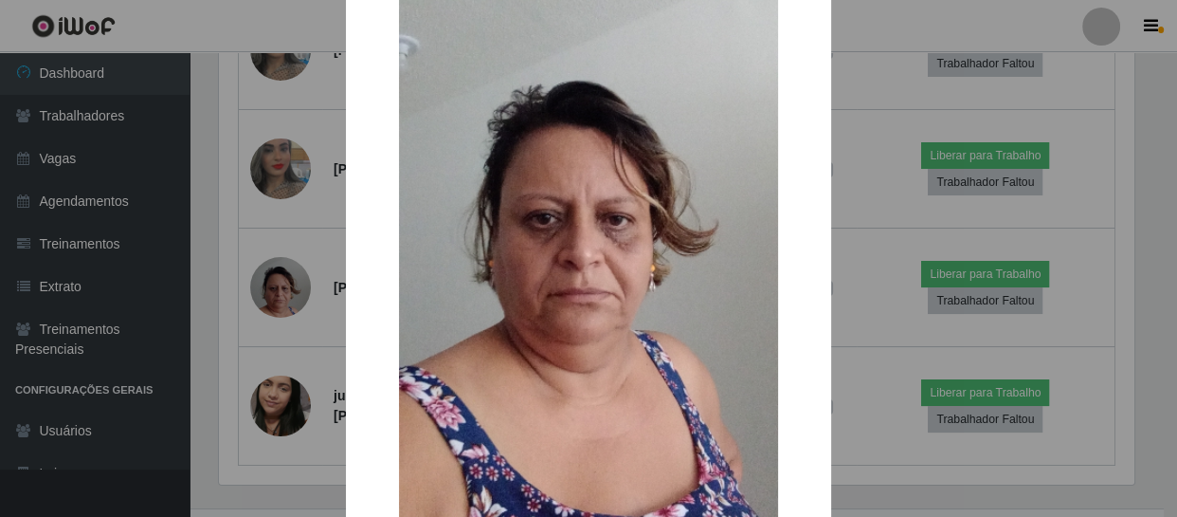
click at [711, 318] on img at bounding box center [588, 212] width 379 height 674
click at [649, 378] on img at bounding box center [588, 212] width 379 height 674
click at [1094, 435] on div "× OK Cancel" at bounding box center [588, 258] width 1177 height 517
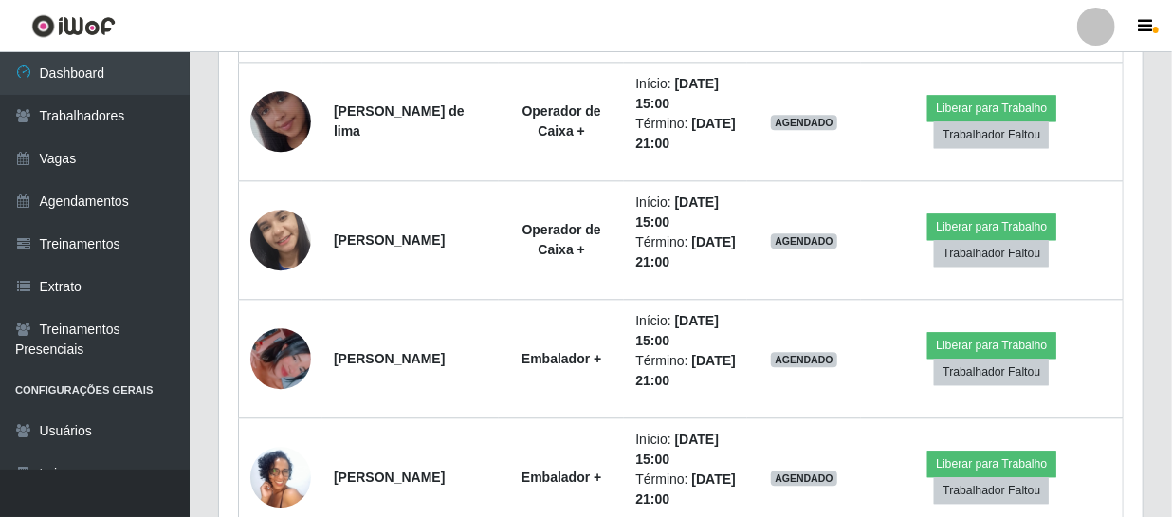
scroll to position [1551, 0]
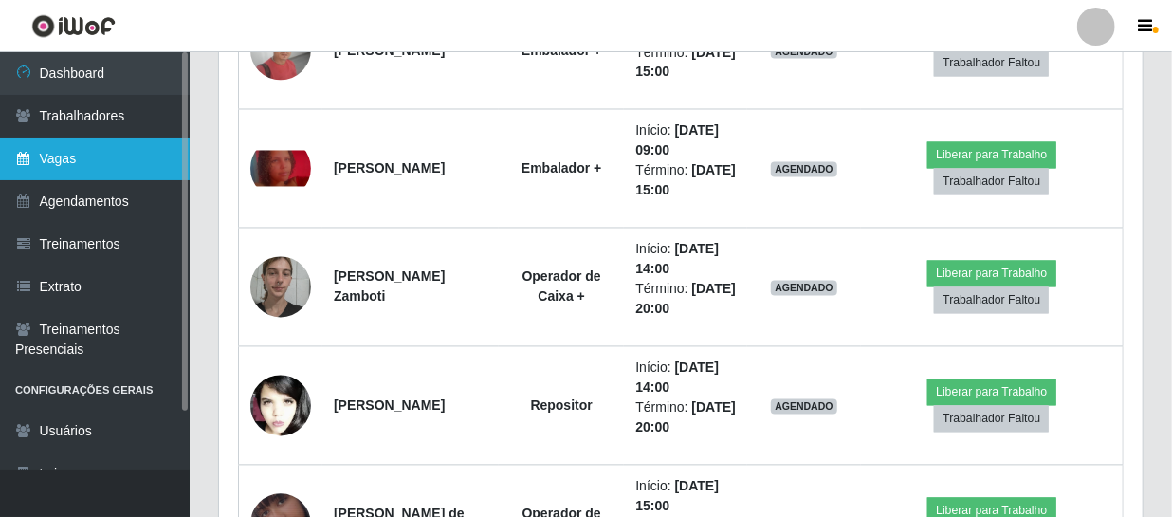
click at [46, 147] on link "Vagas" at bounding box center [95, 158] width 190 height 43
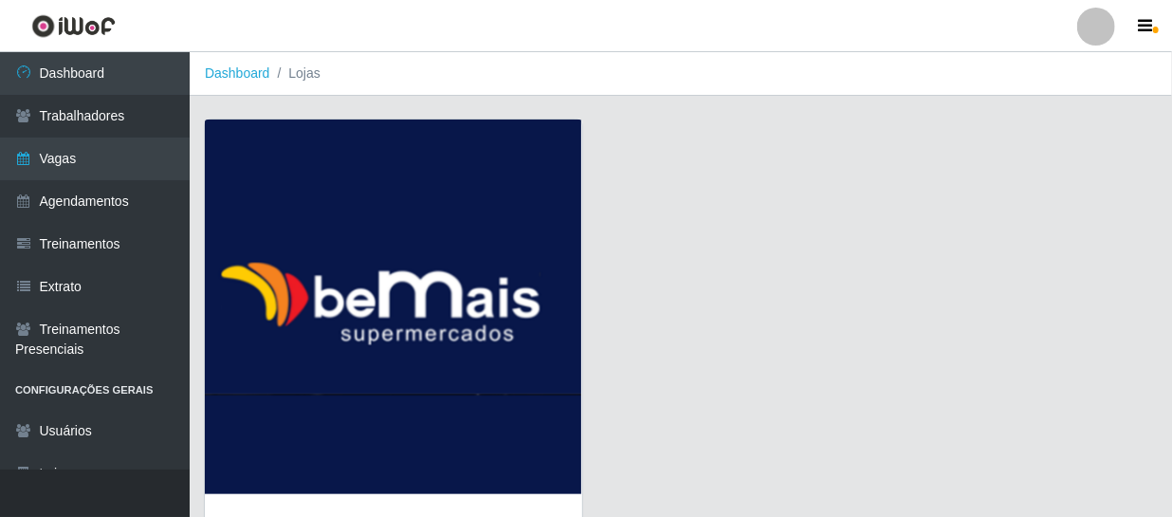
click at [436, 289] on img at bounding box center [393, 306] width 377 height 374
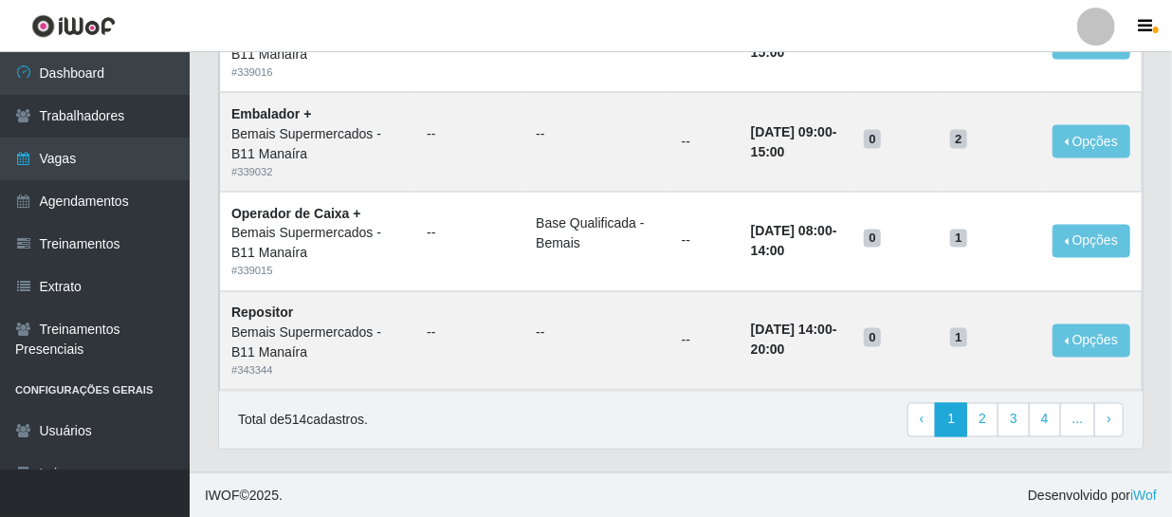
scroll to position [1386, 0]
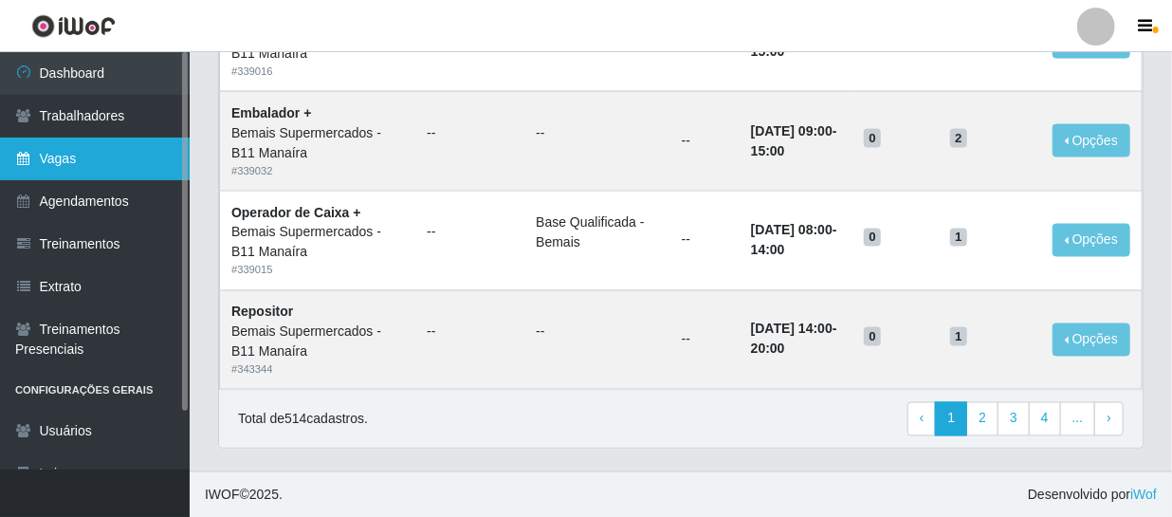
click at [82, 160] on link "Vagas" at bounding box center [95, 158] width 190 height 43
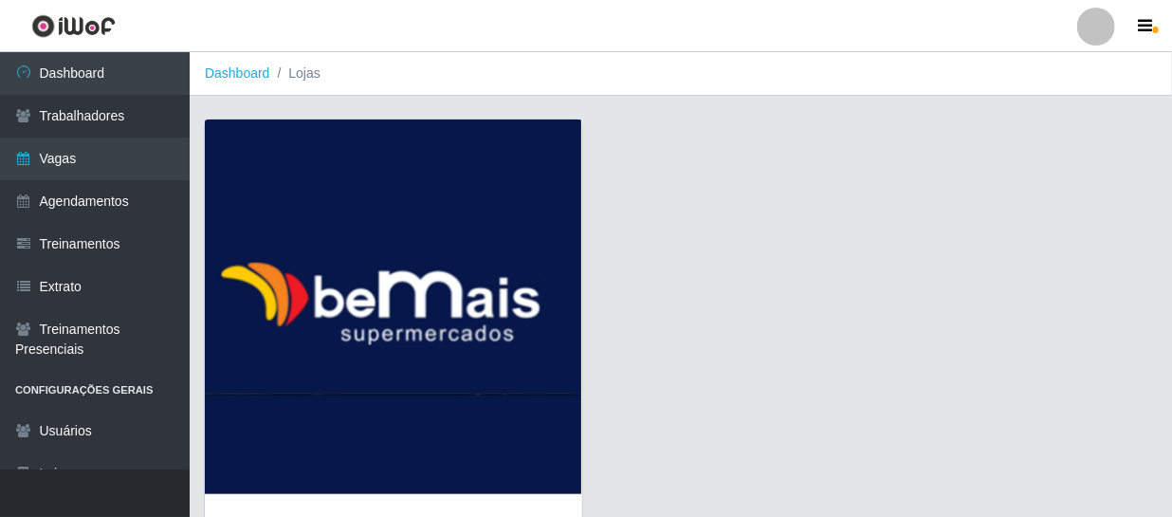
click at [340, 277] on img at bounding box center [393, 306] width 377 height 374
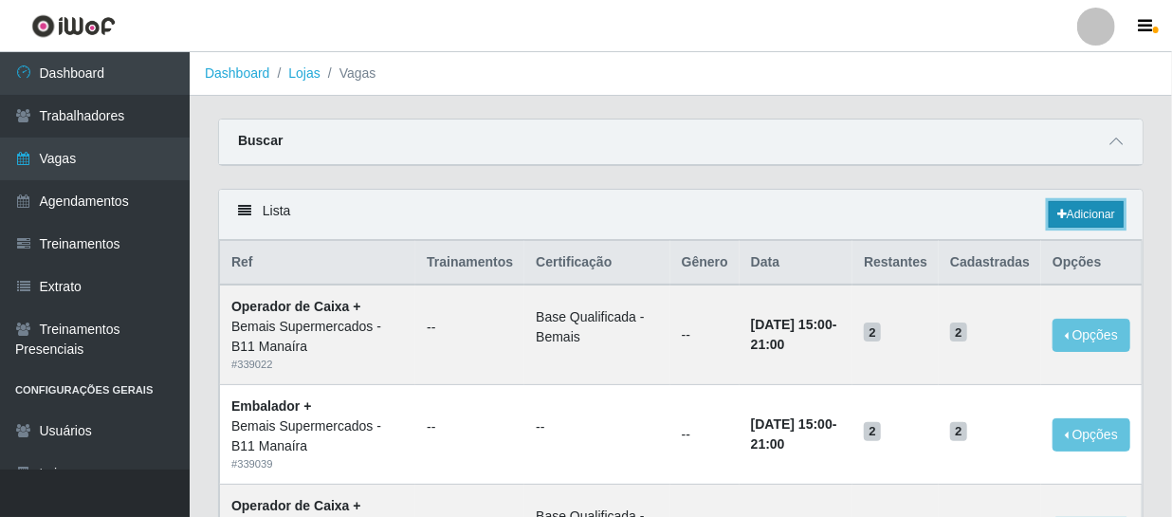
click at [1083, 215] on link "Adicionar" at bounding box center [1085, 214] width 75 height 27
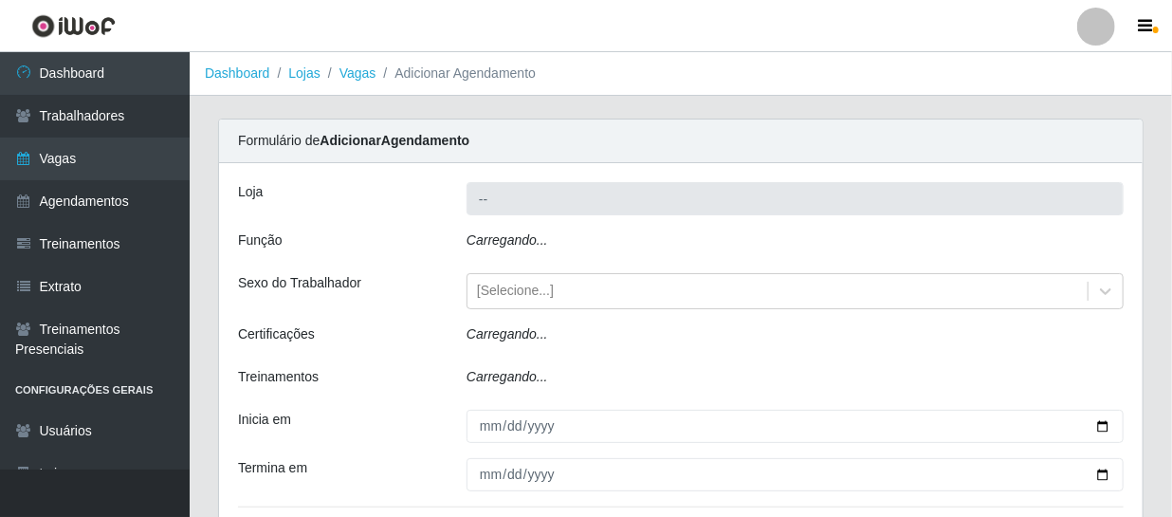
type input "Bemais Supermercados - B11 Manaíra"
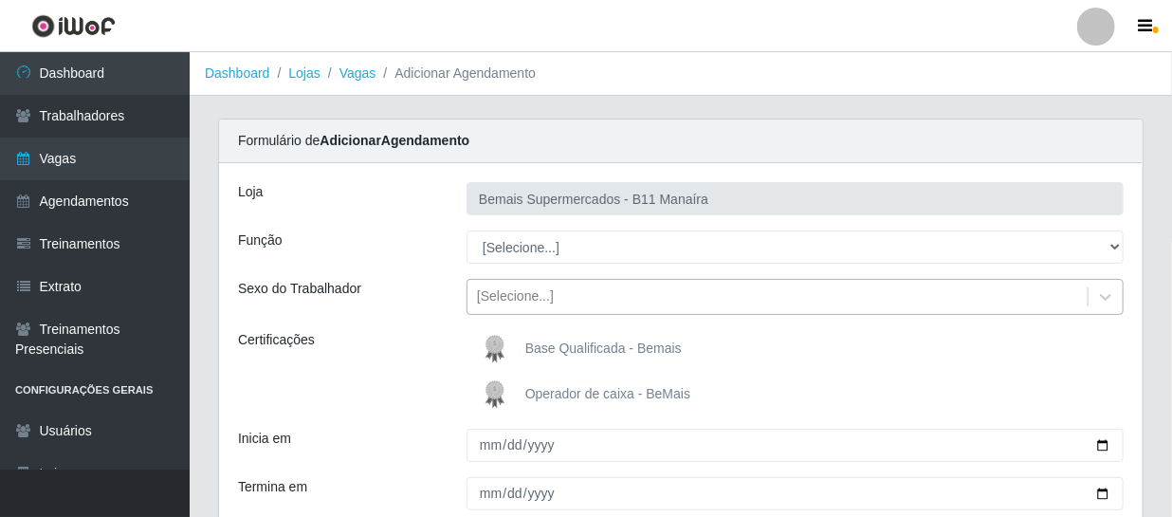
click at [531, 297] on div "[Selecione...]" at bounding box center [515, 297] width 77 height 20
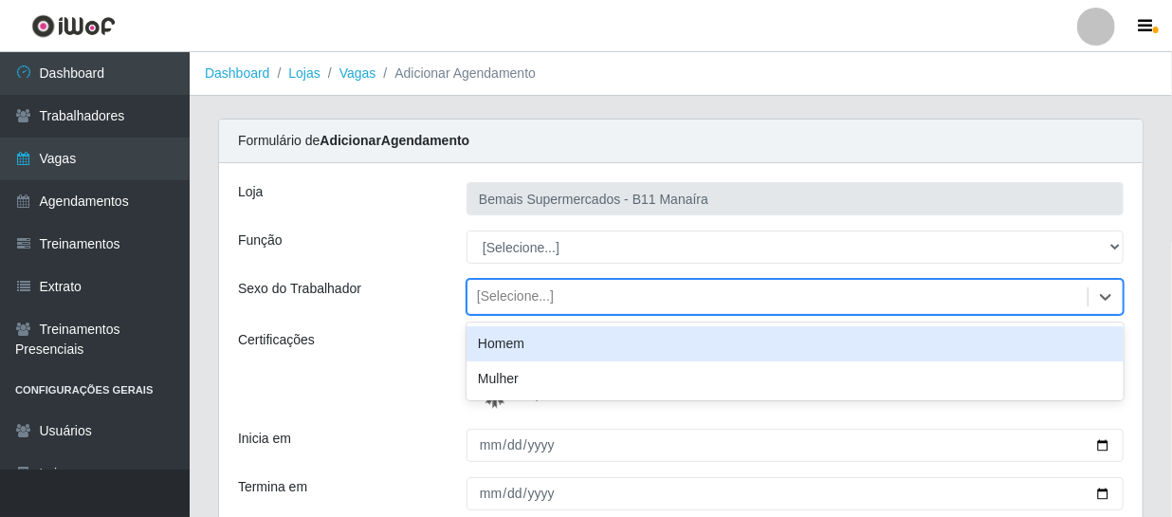
click at [524, 338] on div "Homem" at bounding box center [794, 343] width 657 height 35
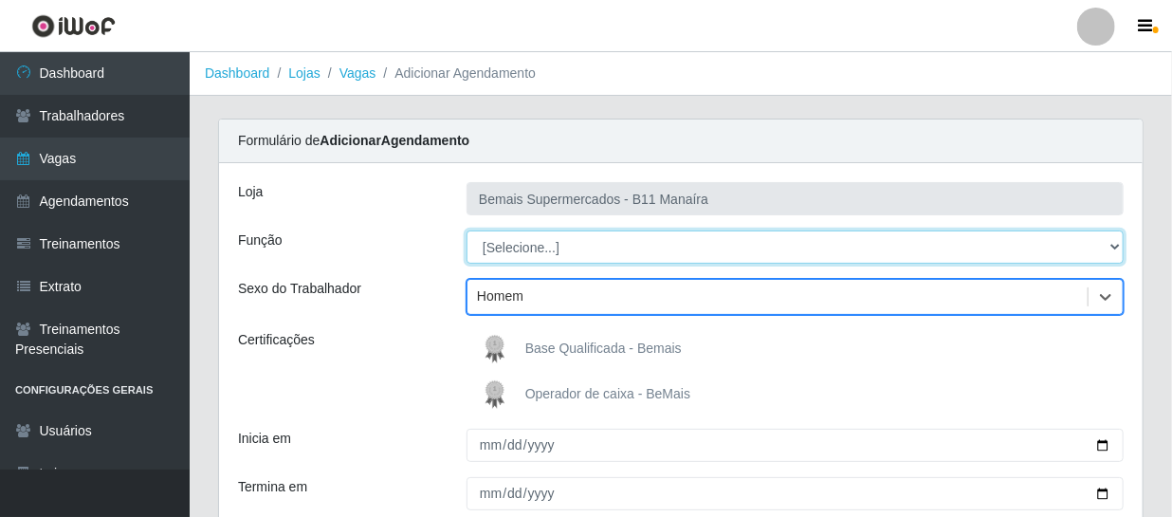
click at [537, 236] on select "[Selecione...] ASG ASG + ASG ++ Auxiliar de Estacionamento Auxiliar de Estacion…" at bounding box center [794, 246] width 657 height 33
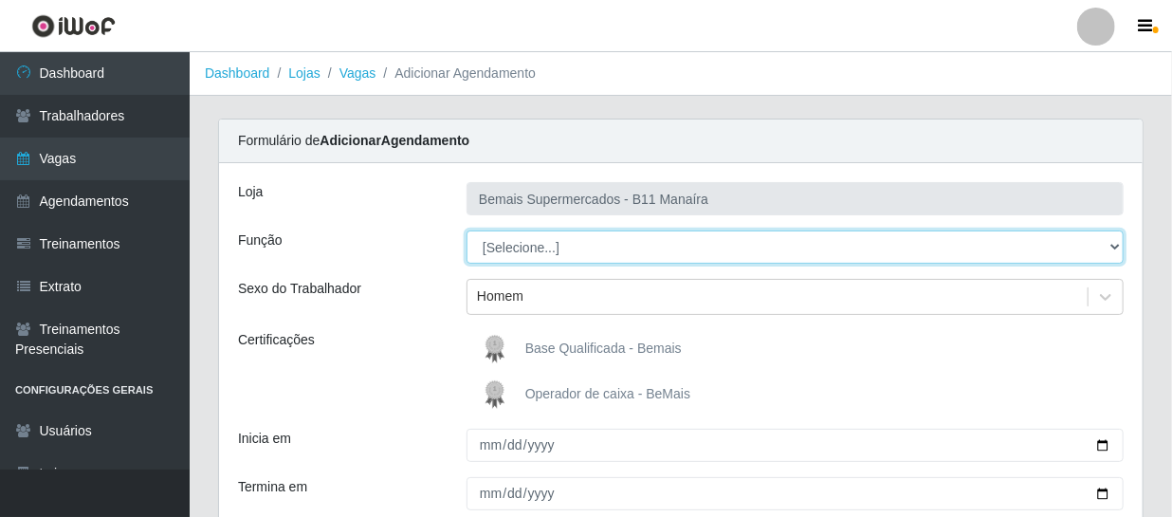
select select "75"
click at [466, 230] on select "[Selecione...] ASG ASG + ASG ++ Auxiliar de Estacionamento Auxiliar de Estacion…" at bounding box center [794, 246] width 657 height 33
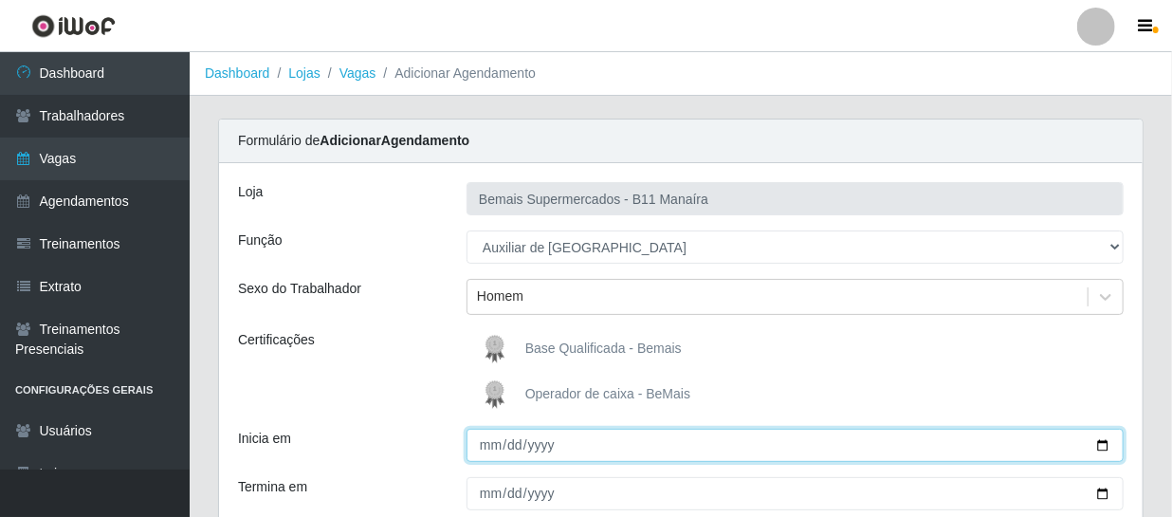
click at [489, 447] on input "Inicia em" at bounding box center [794, 444] width 657 height 33
type input "[DATE]"
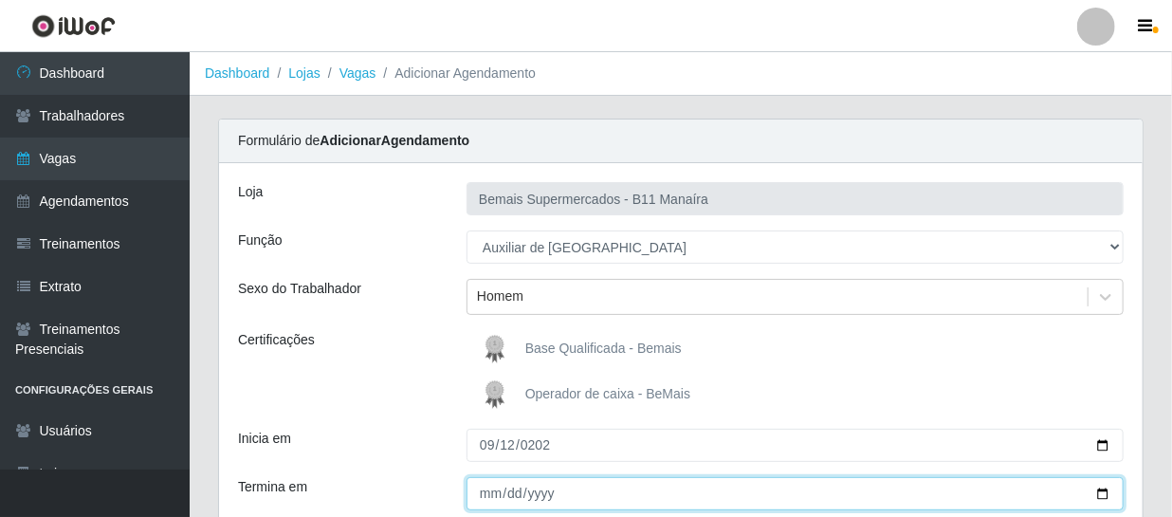
click at [484, 497] on input "Termina em" at bounding box center [794, 493] width 657 height 33
type input "[DATE]"
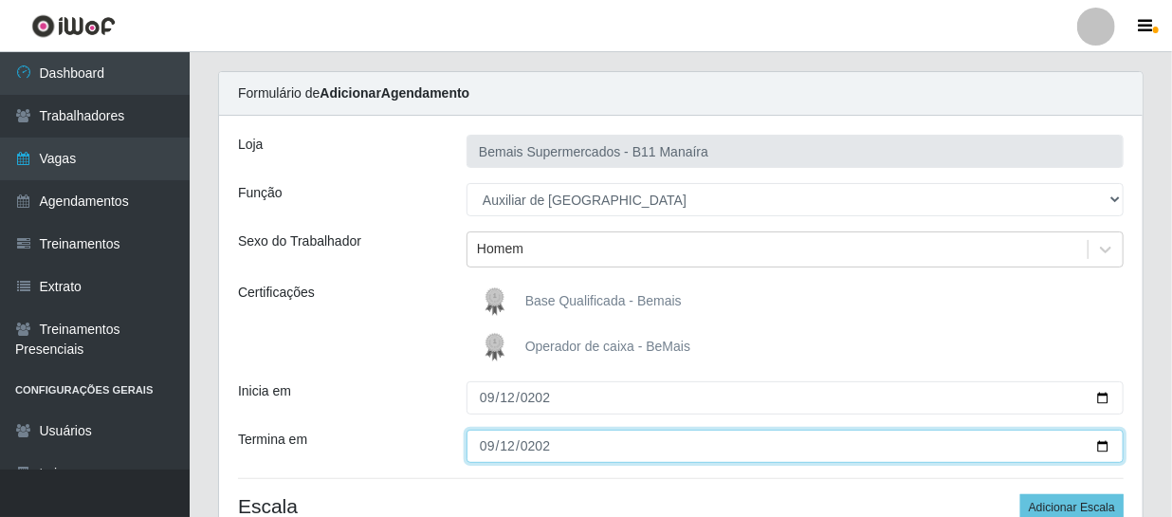
scroll to position [227, 0]
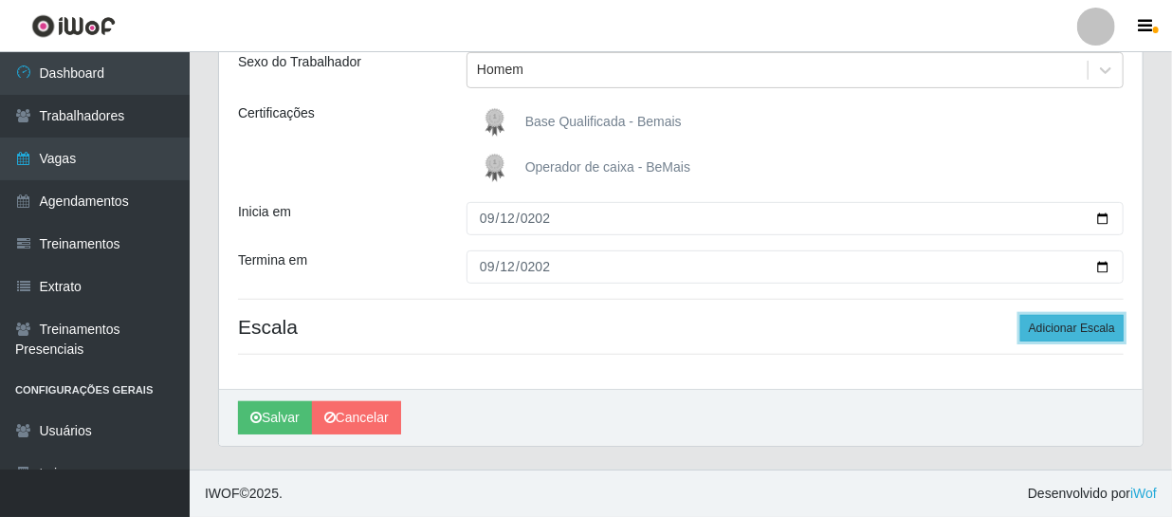
click at [1094, 322] on button "Adicionar Escala" at bounding box center [1071, 328] width 103 height 27
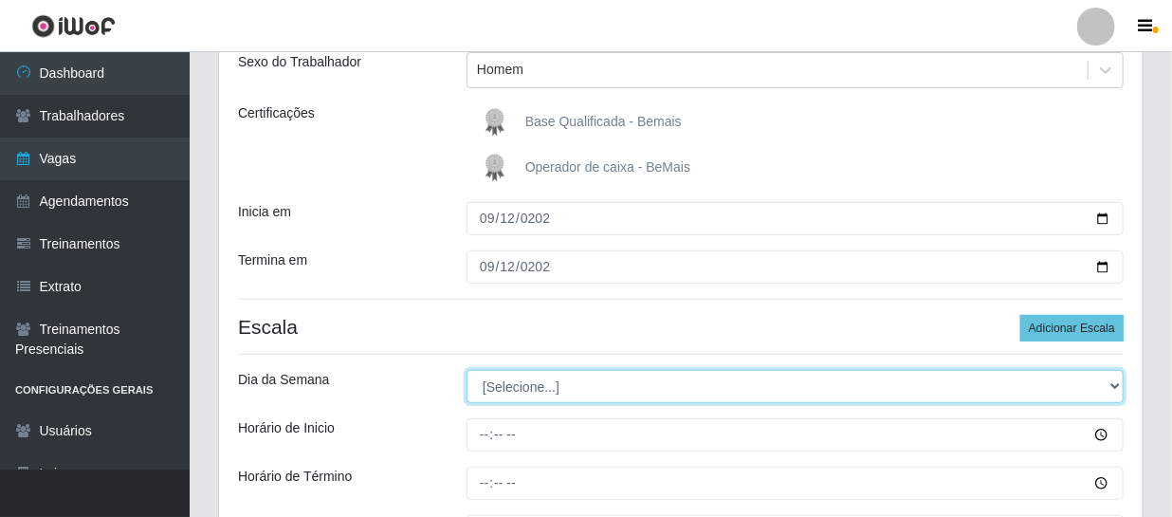
click at [592, 391] on select "[Selecione...] Segunda Terça Quarta Quinta Sexta Sábado Domingo" at bounding box center [794, 386] width 657 height 33
click at [466, 370] on select "[Selecione...] Segunda Terça Quarta Quinta Sexta Sábado Domingo" at bounding box center [794, 386] width 657 height 33
click at [515, 373] on select "[Selecione...] Segunda Terça Quarta Quinta Sexta Sábado Domingo" at bounding box center [794, 386] width 657 height 33
select select "5"
click at [466, 370] on select "[Selecione...] Segunda Terça Quarta Quinta Sexta Sábado Domingo" at bounding box center [794, 386] width 657 height 33
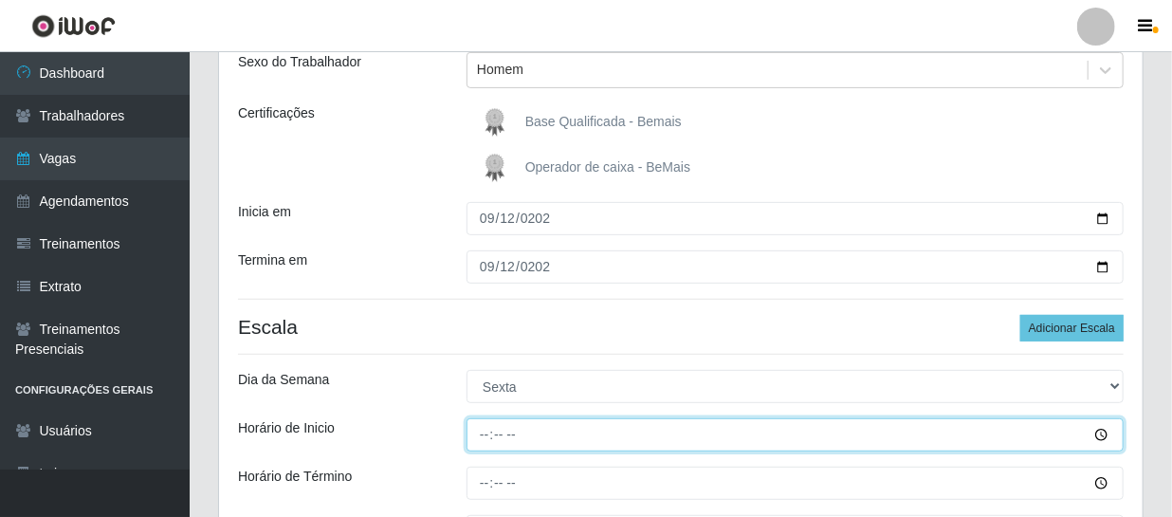
click at [482, 437] on input "Horário de Inicio" at bounding box center [794, 434] width 657 height 33
type input "09:00"
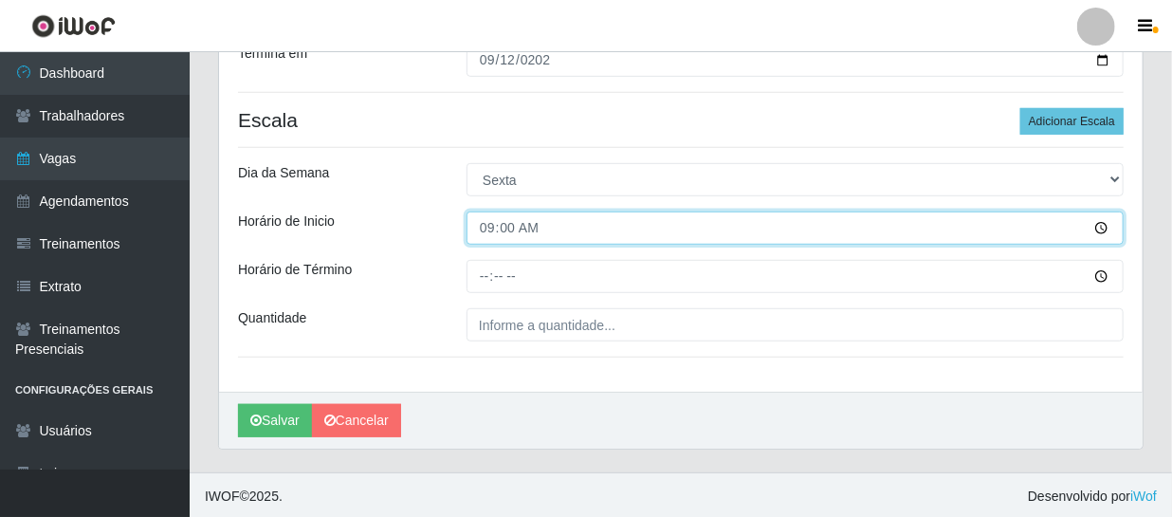
scroll to position [436, 0]
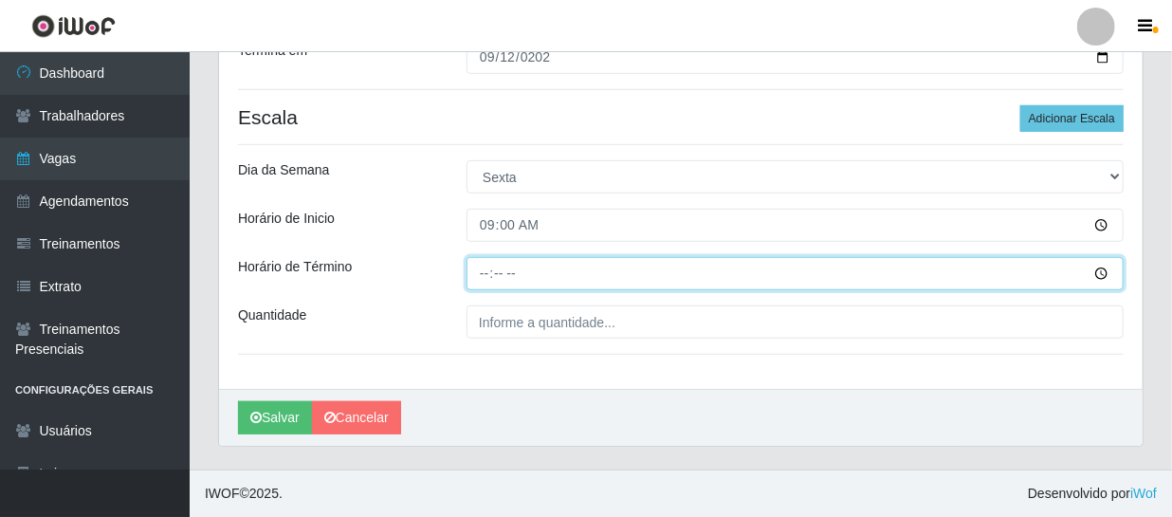
click at [482, 269] on input "Horário de Término" at bounding box center [794, 273] width 657 height 33
type input "15:00"
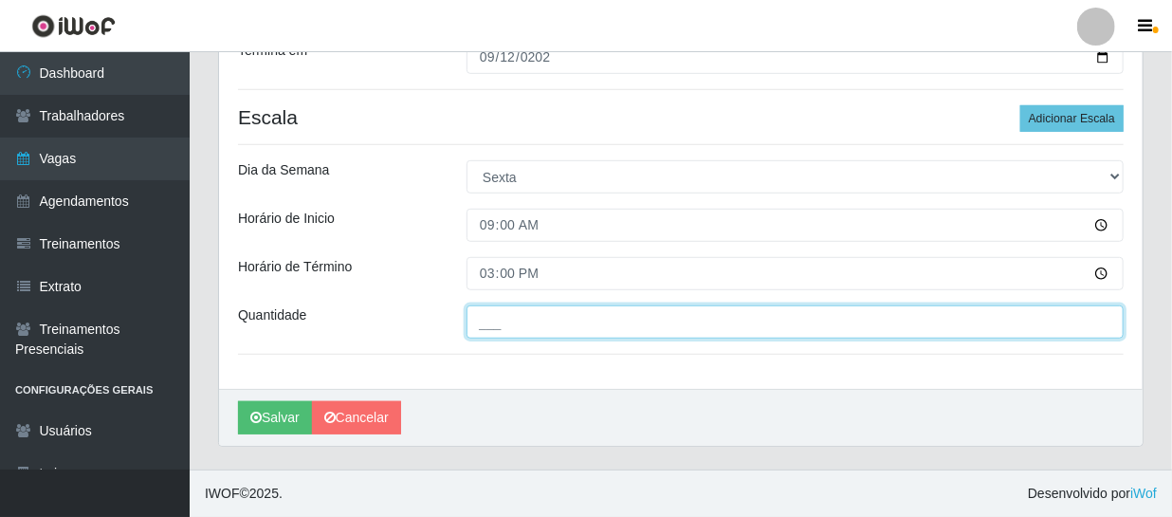
click at [528, 318] on input "___" at bounding box center [794, 321] width 657 height 33
type input "1__"
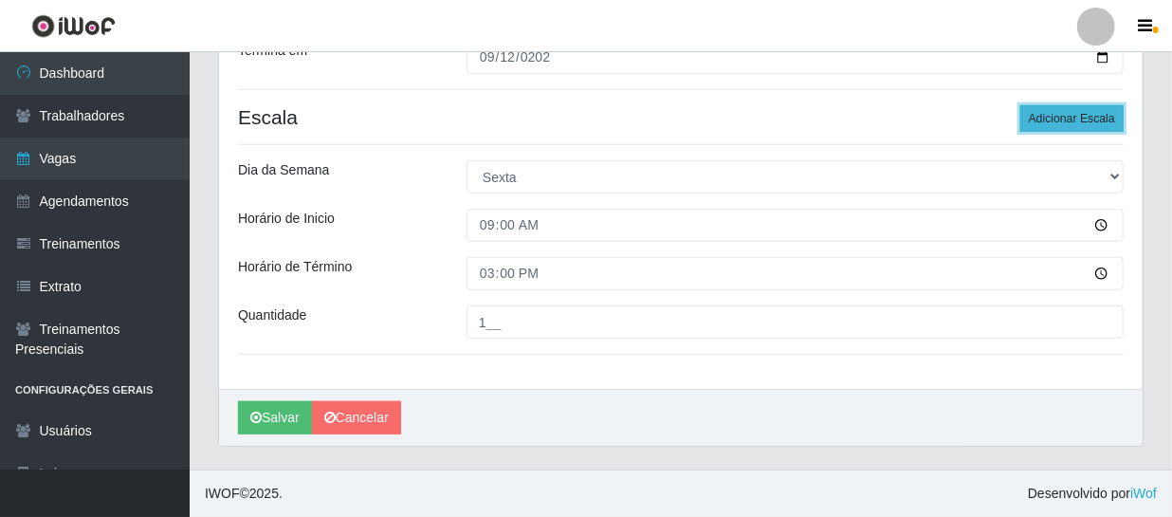
click at [1072, 115] on button "Adicionar Escala" at bounding box center [1071, 118] width 103 height 27
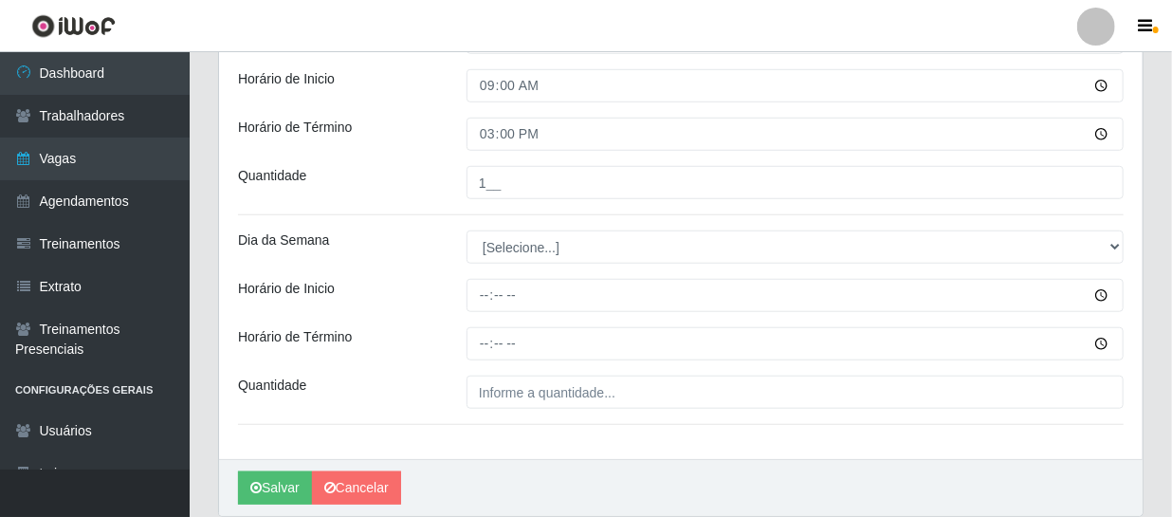
scroll to position [608, 0]
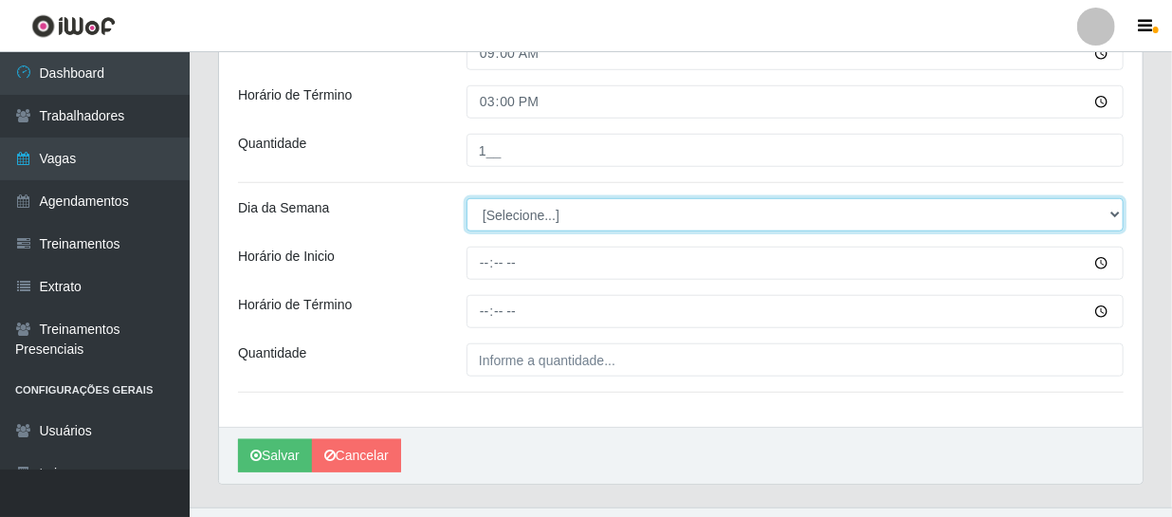
click at [524, 207] on select "[Selecione...] Segunda Terça Quarta Quinta Sexta Sábado Domingo" at bounding box center [794, 214] width 657 height 33
select select "5"
click at [466, 198] on select "[Selecione...] Segunda Terça Quarta Quinta Sexta Sábado Domingo" at bounding box center [794, 214] width 657 height 33
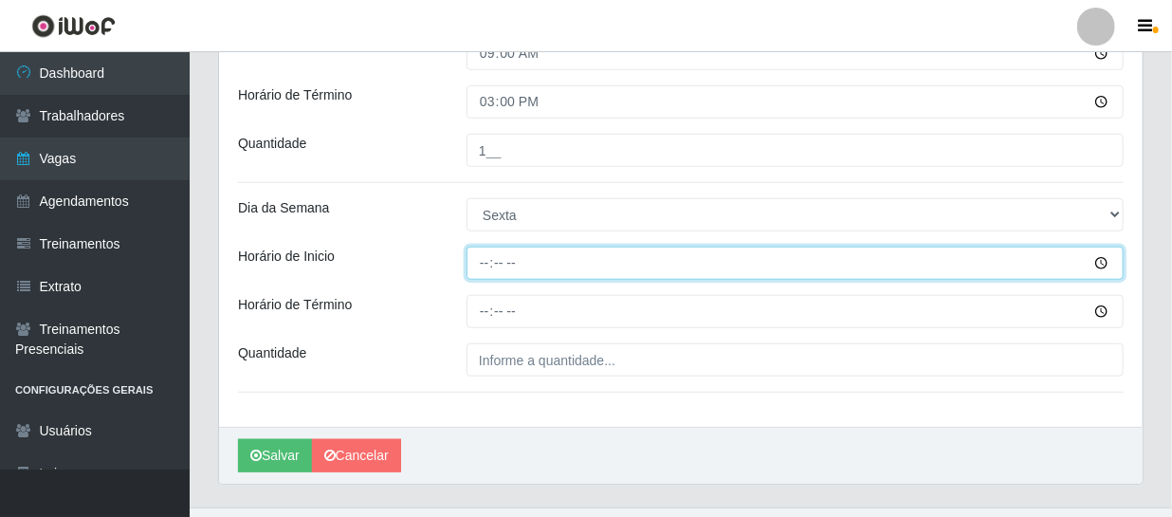
click at [485, 264] on input "Horário de Inicio" at bounding box center [794, 262] width 657 height 33
type input "10:00"
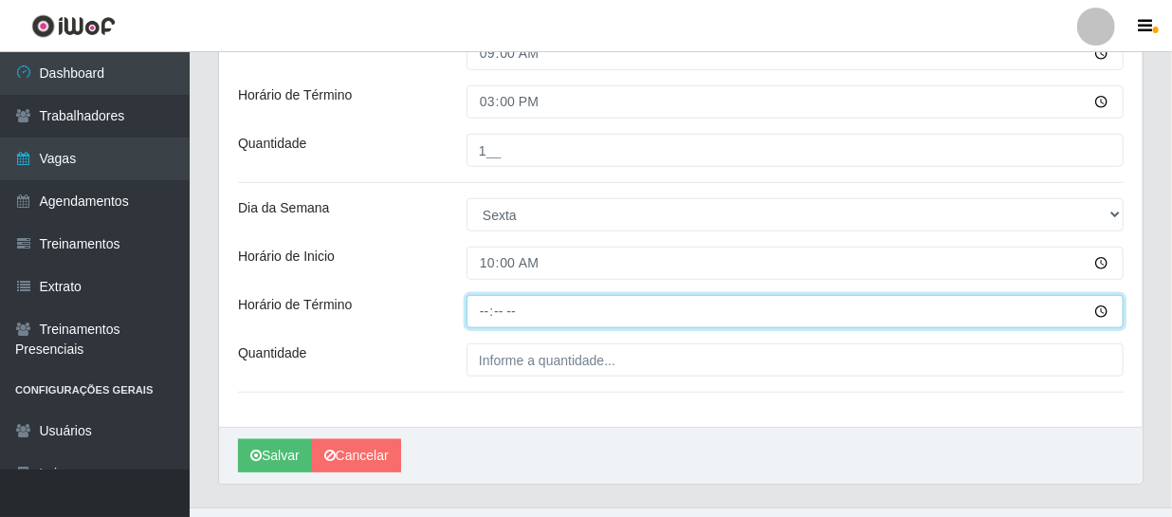
click at [487, 317] on input "Horário de Término" at bounding box center [794, 311] width 657 height 33
type input "16:00"
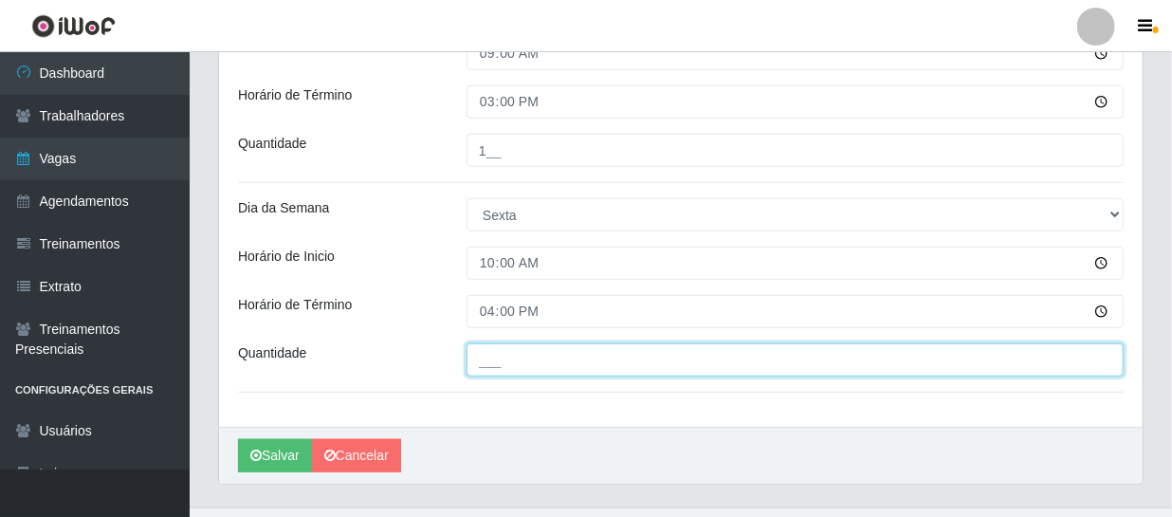
click at [508, 355] on input "___" at bounding box center [794, 359] width 657 height 33
type input "1__"
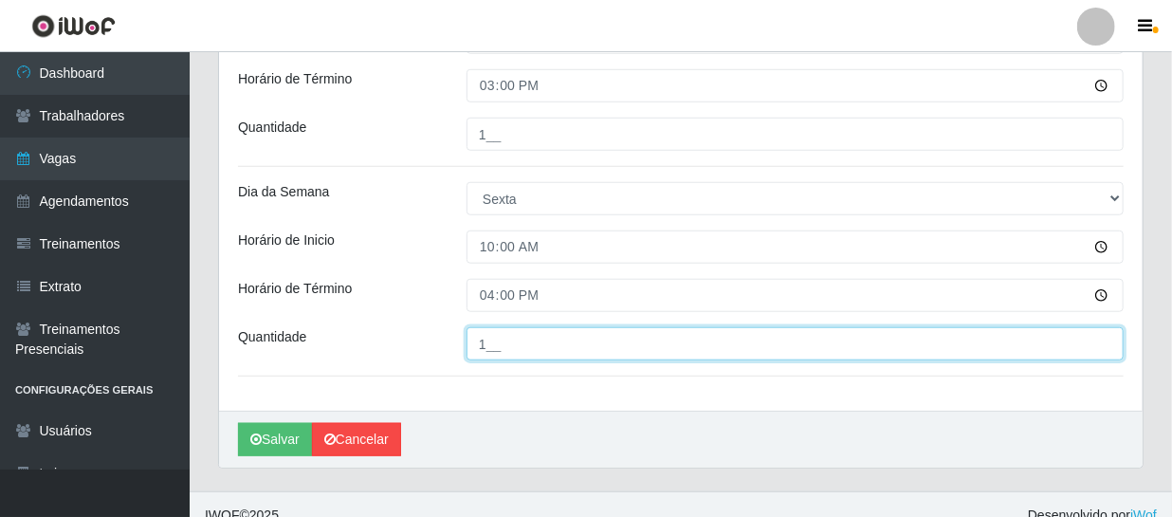
scroll to position [645, 0]
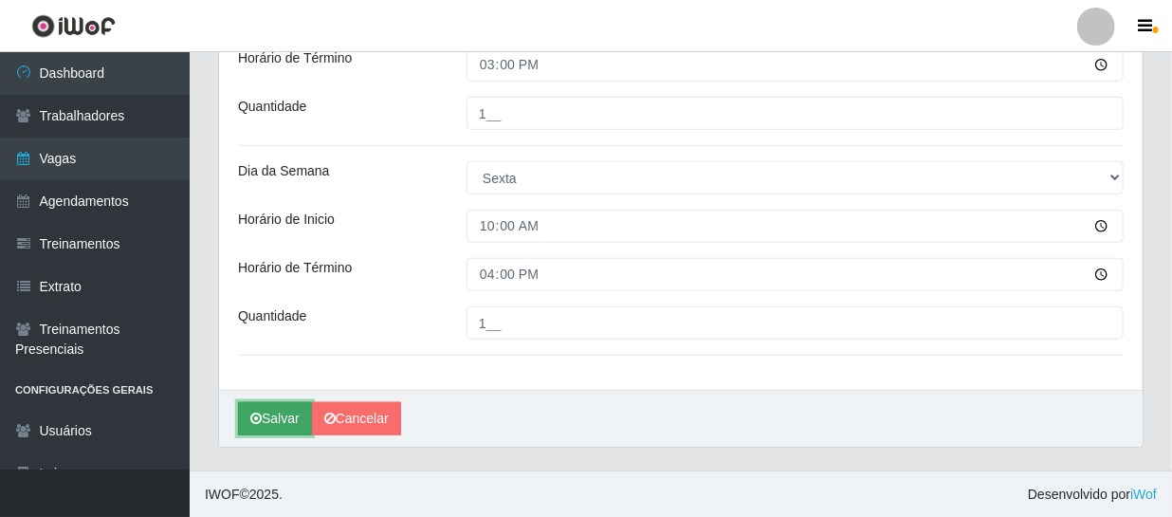
click at [281, 415] on button "Salvar" at bounding box center [275, 418] width 74 height 33
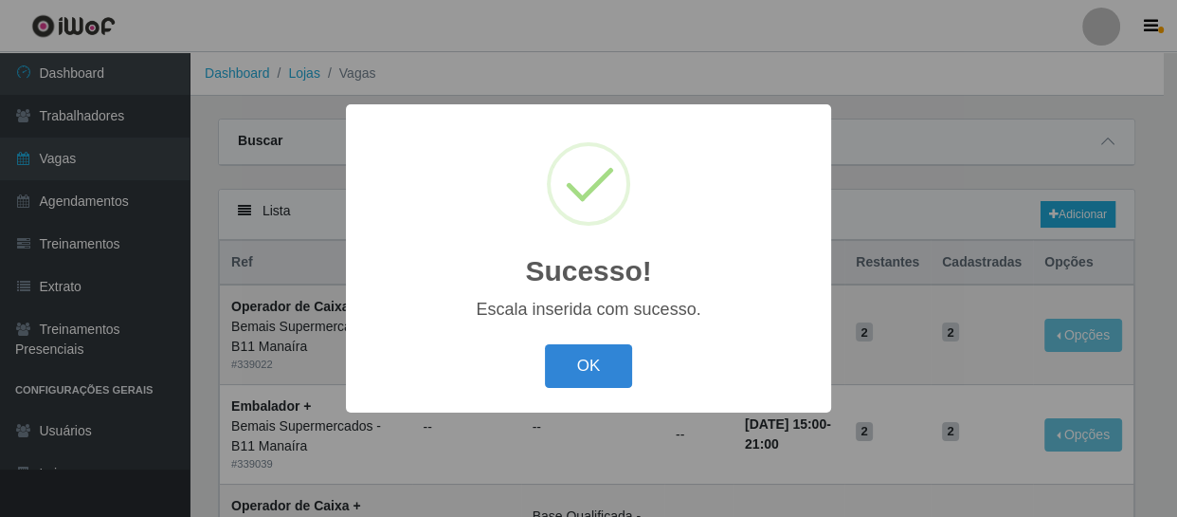
click at [393, 445] on div "Sucesso! × Escala inserida com sucesso. OK Cancel" at bounding box center [588, 258] width 1177 height 517
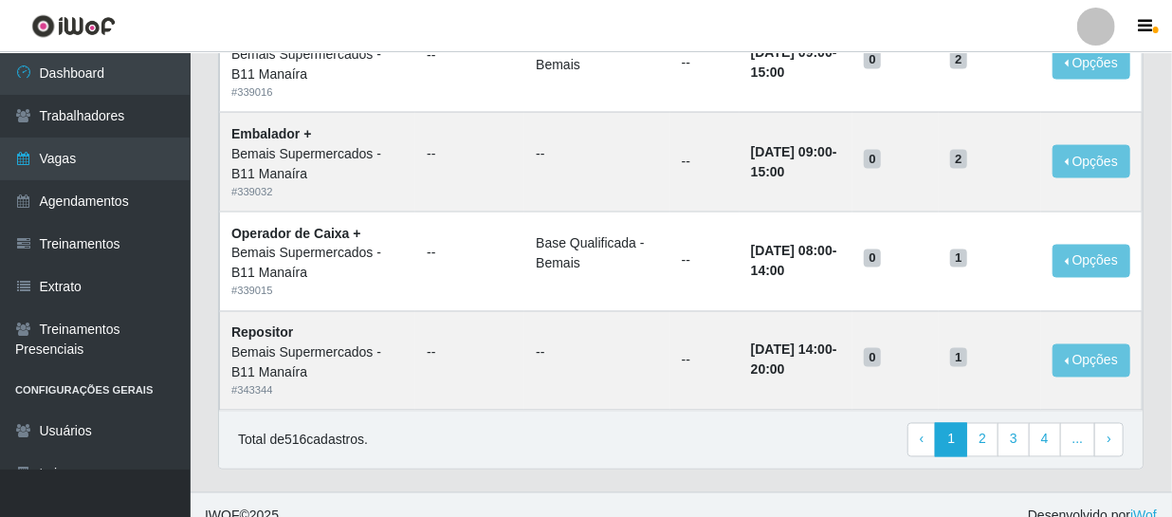
scroll to position [1378, 0]
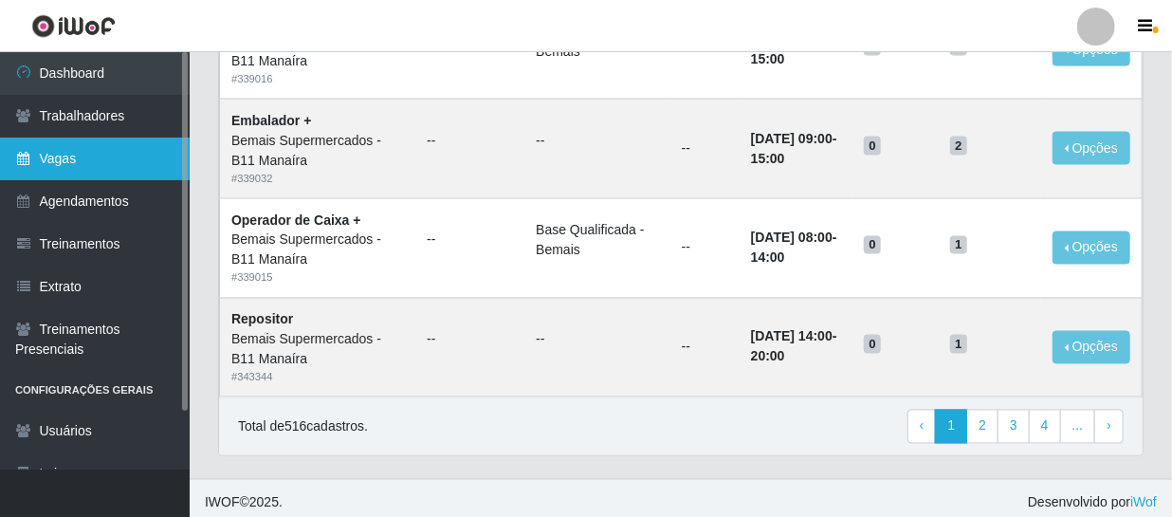
click at [58, 155] on link "Vagas" at bounding box center [95, 158] width 190 height 43
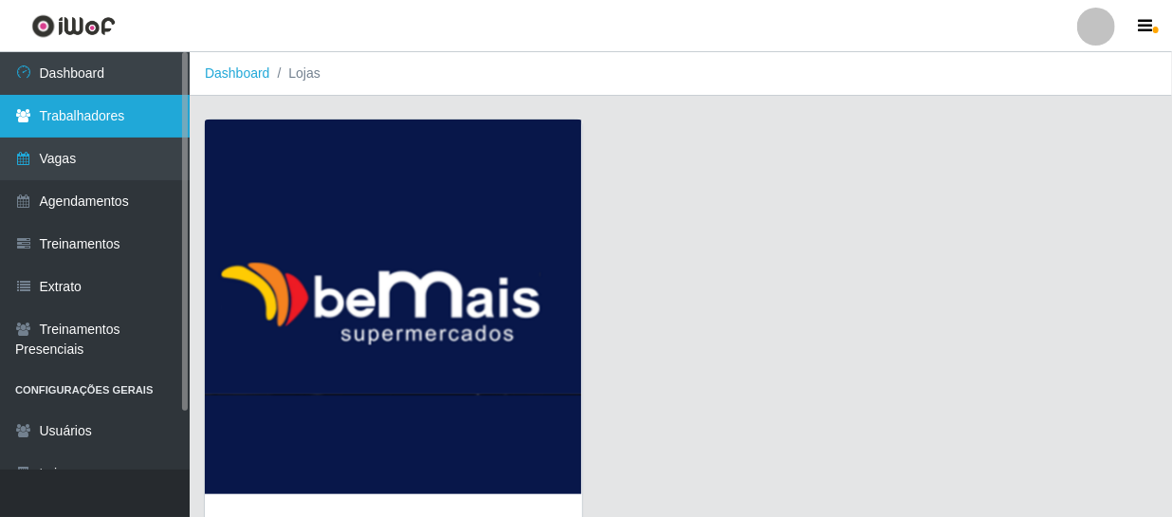
click at [78, 116] on link "Trabalhadores" at bounding box center [95, 116] width 190 height 43
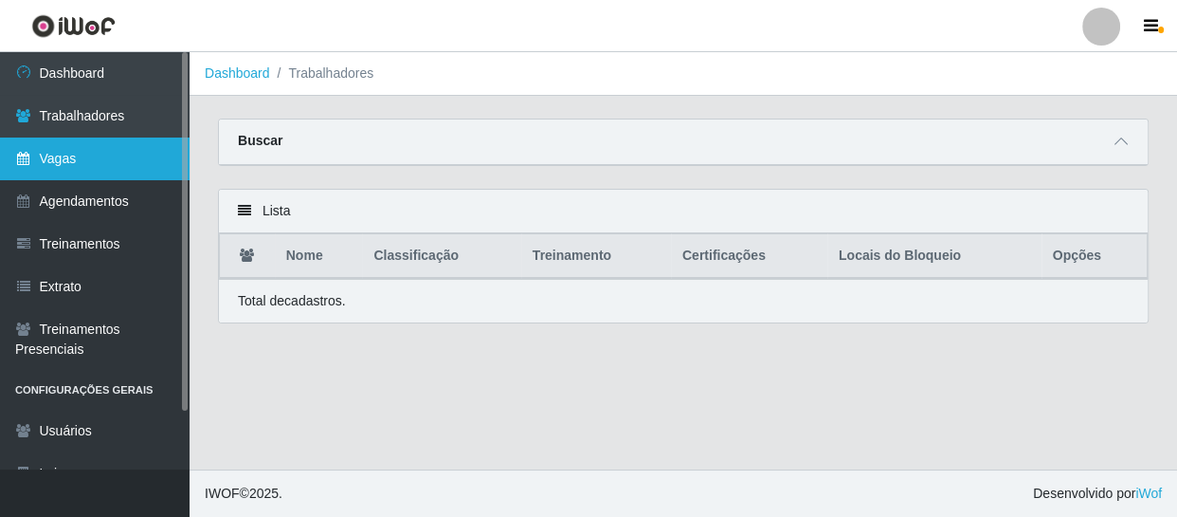
click at [77, 146] on link "Vagas" at bounding box center [95, 158] width 190 height 43
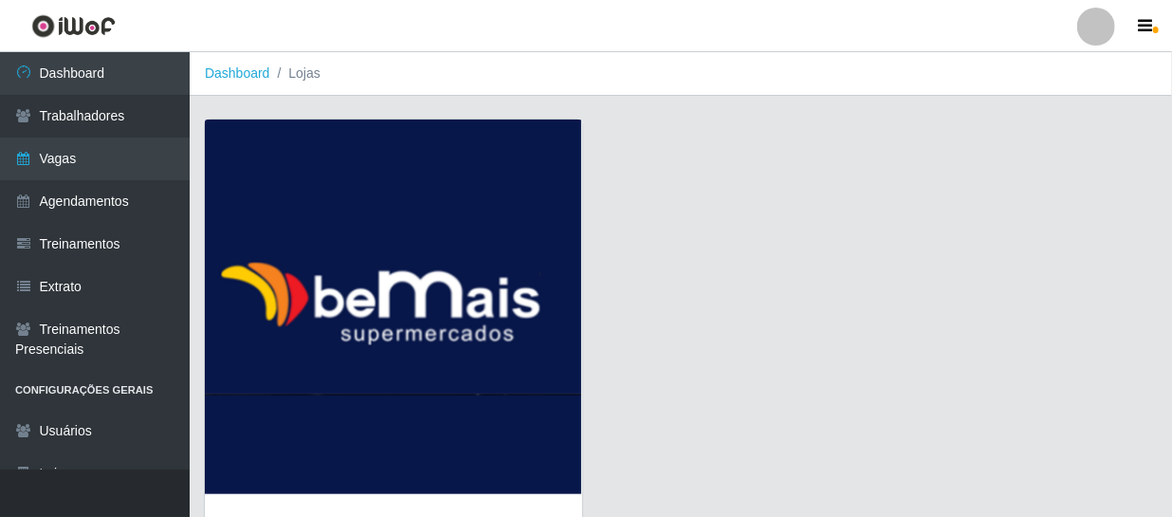
click at [350, 266] on img at bounding box center [393, 306] width 377 height 374
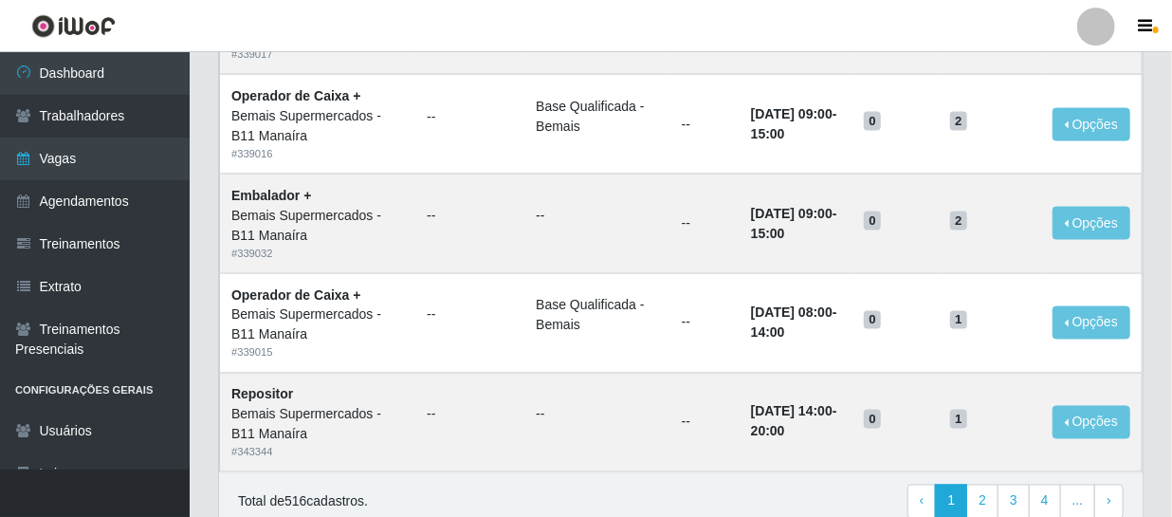
scroll to position [1300, 0]
